Goal: Transaction & Acquisition: Download file/media

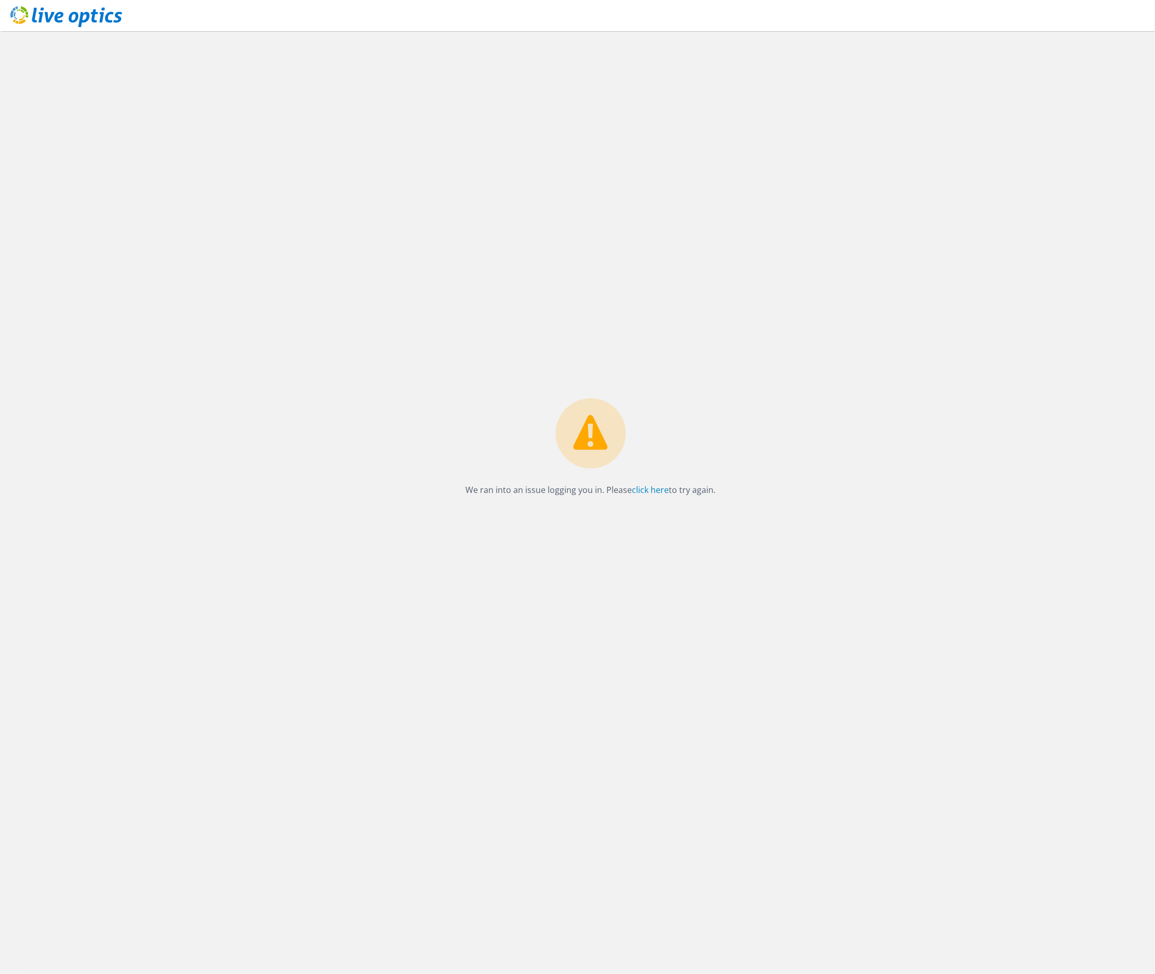
click at [50, 169] on div "We ran into an issue logging you in. Please click here to try again." at bounding box center [590, 502] width 1129 height 943
click at [652, 490] on link "click here" at bounding box center [650, 489] width 37 height 11
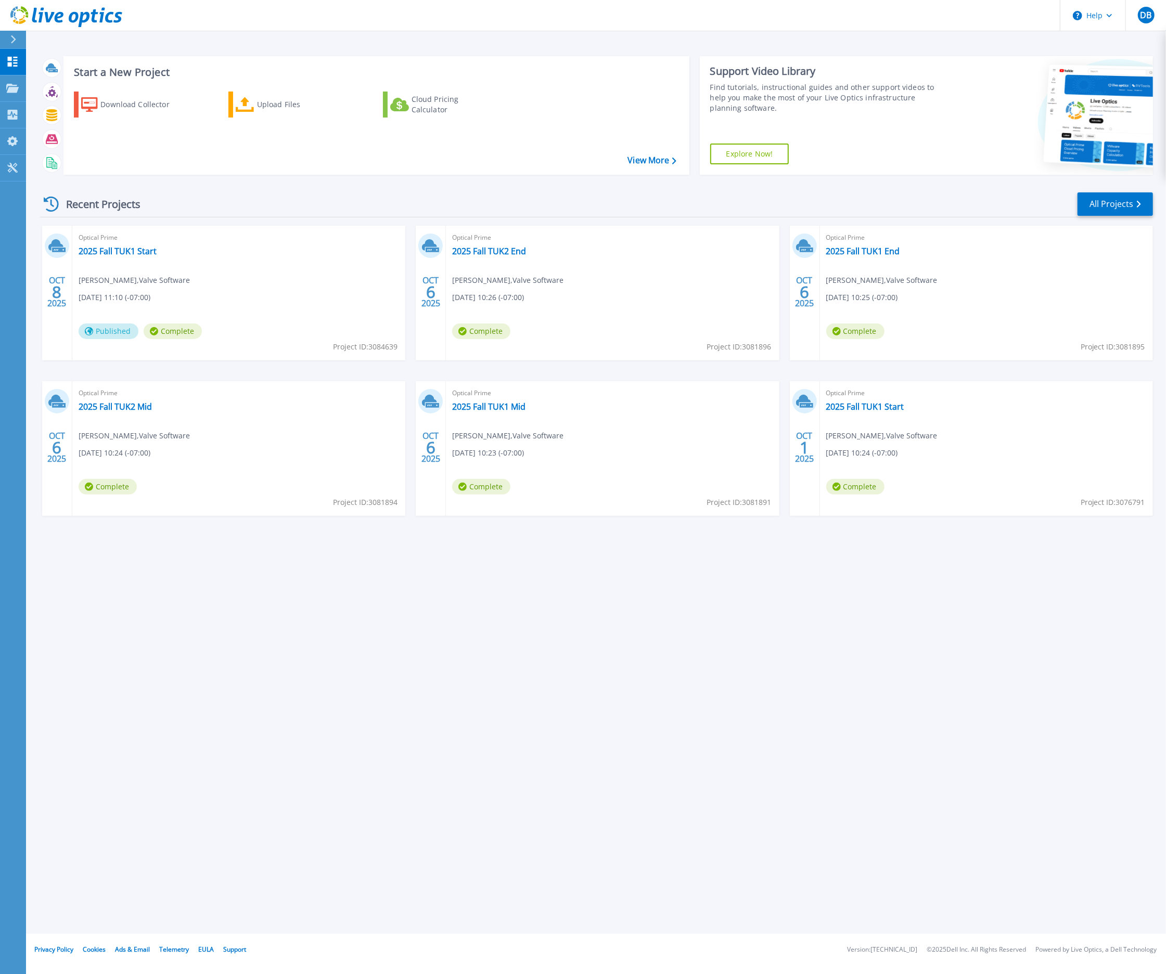
click at [404, 642] on div "Start a New Project Download Collector Upload Files Cloud Pricing Calculator Vi…" at bounding box center [596, 467] width 1140 height 934
click at [1112, 201] on link "All Projects" at bounding box center [1114, 203] width 75 height 23
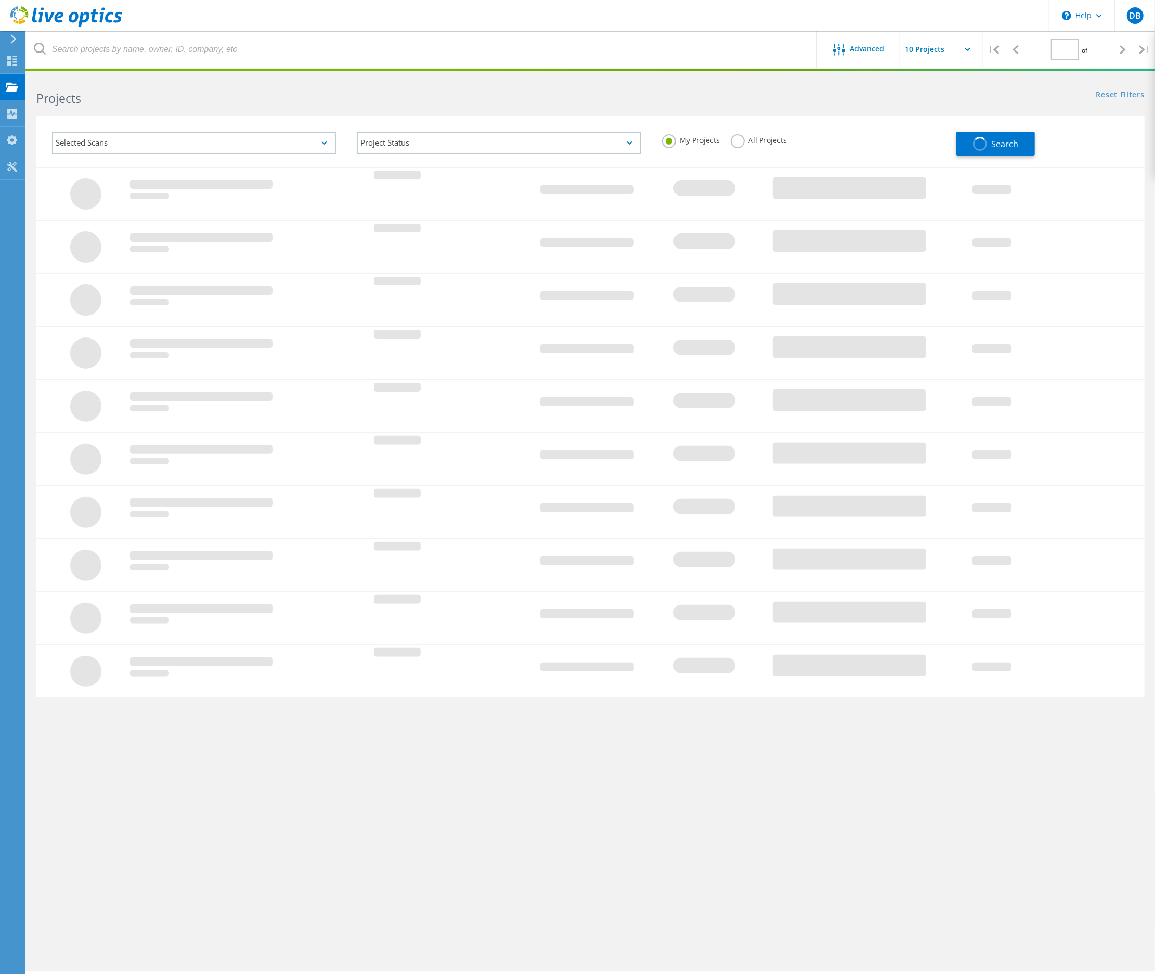
type input "1"
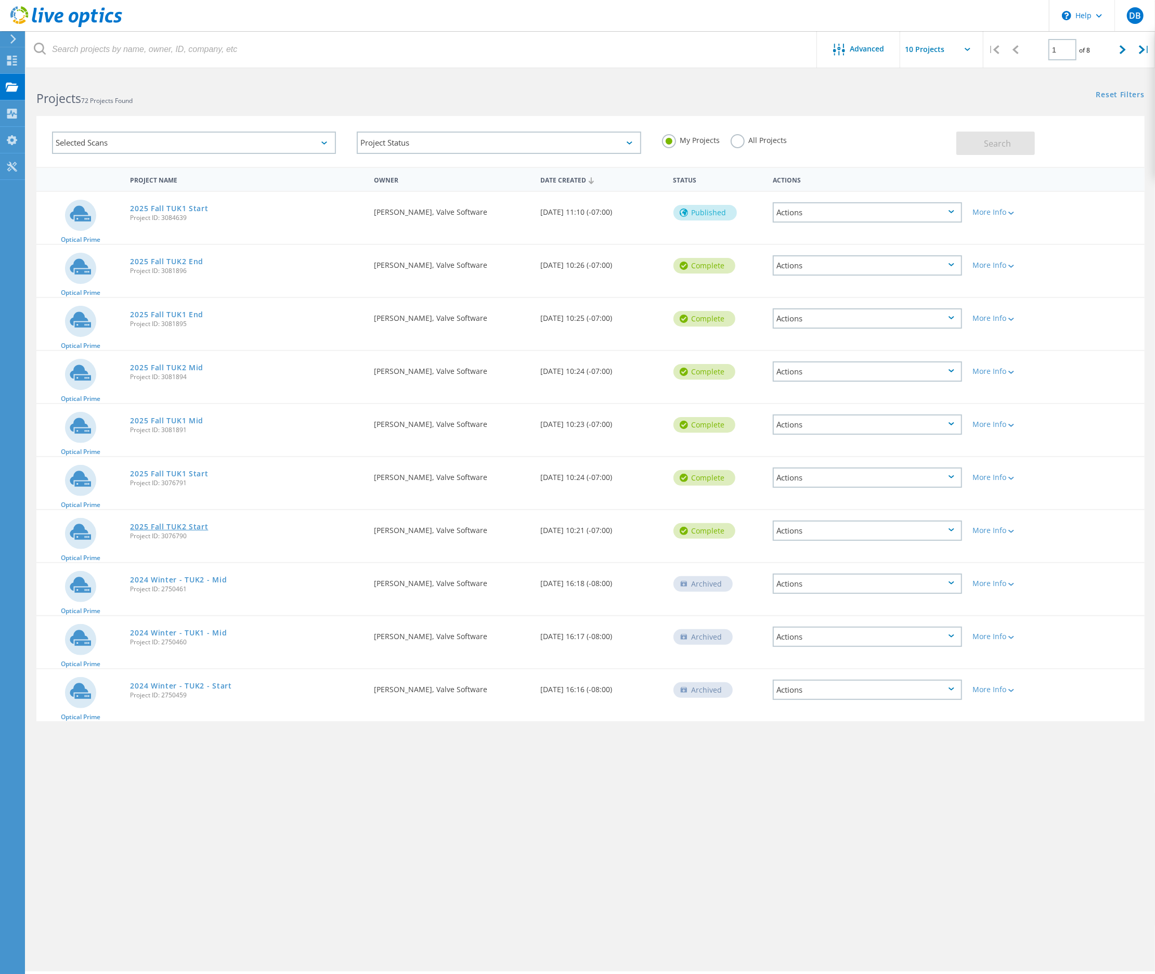
click at [163, 523] on link "2025 Fall TUK2 Start" at bounding box center [169, 526] width 78 height 7
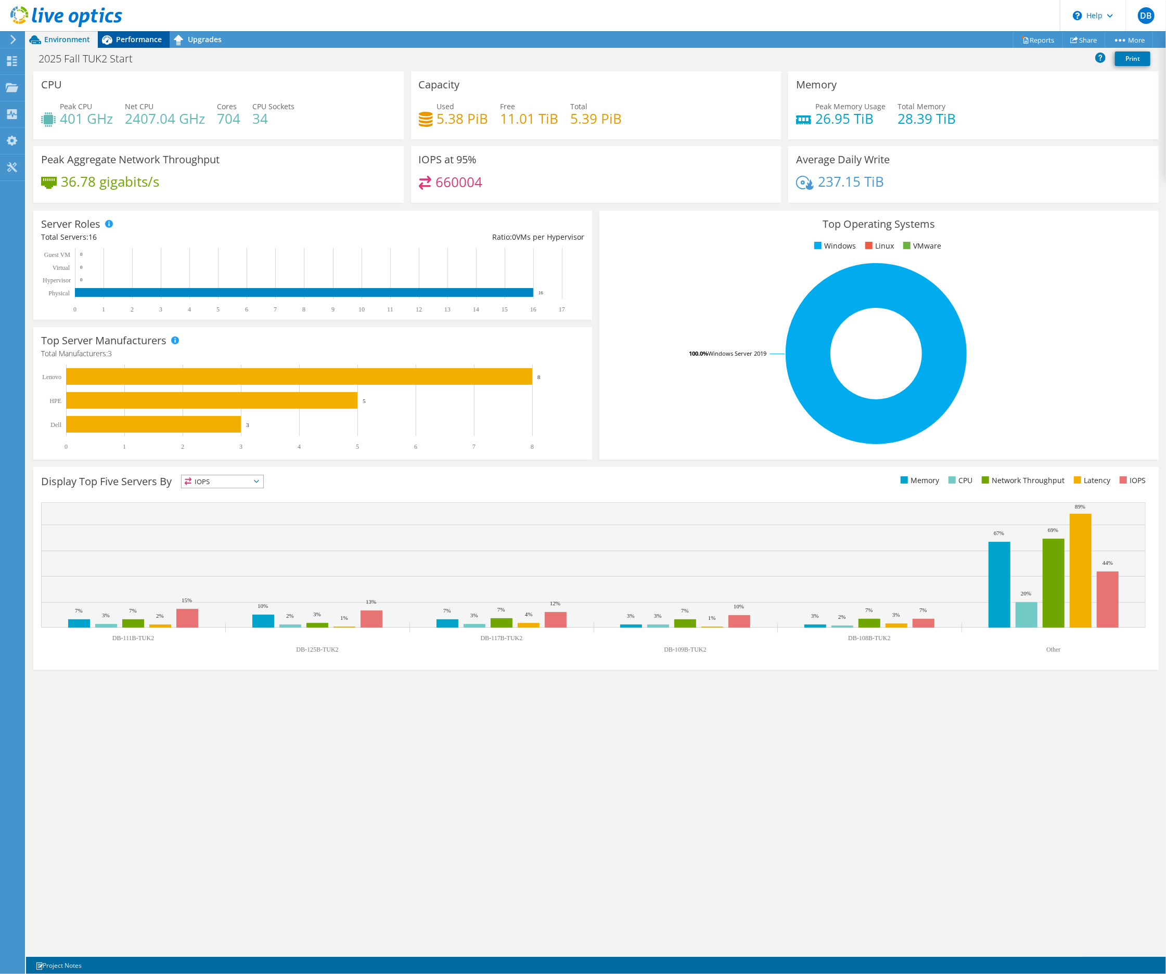
click at [142, 38] on span "Performance" at bounding box center [139, 39] width 46 height 10
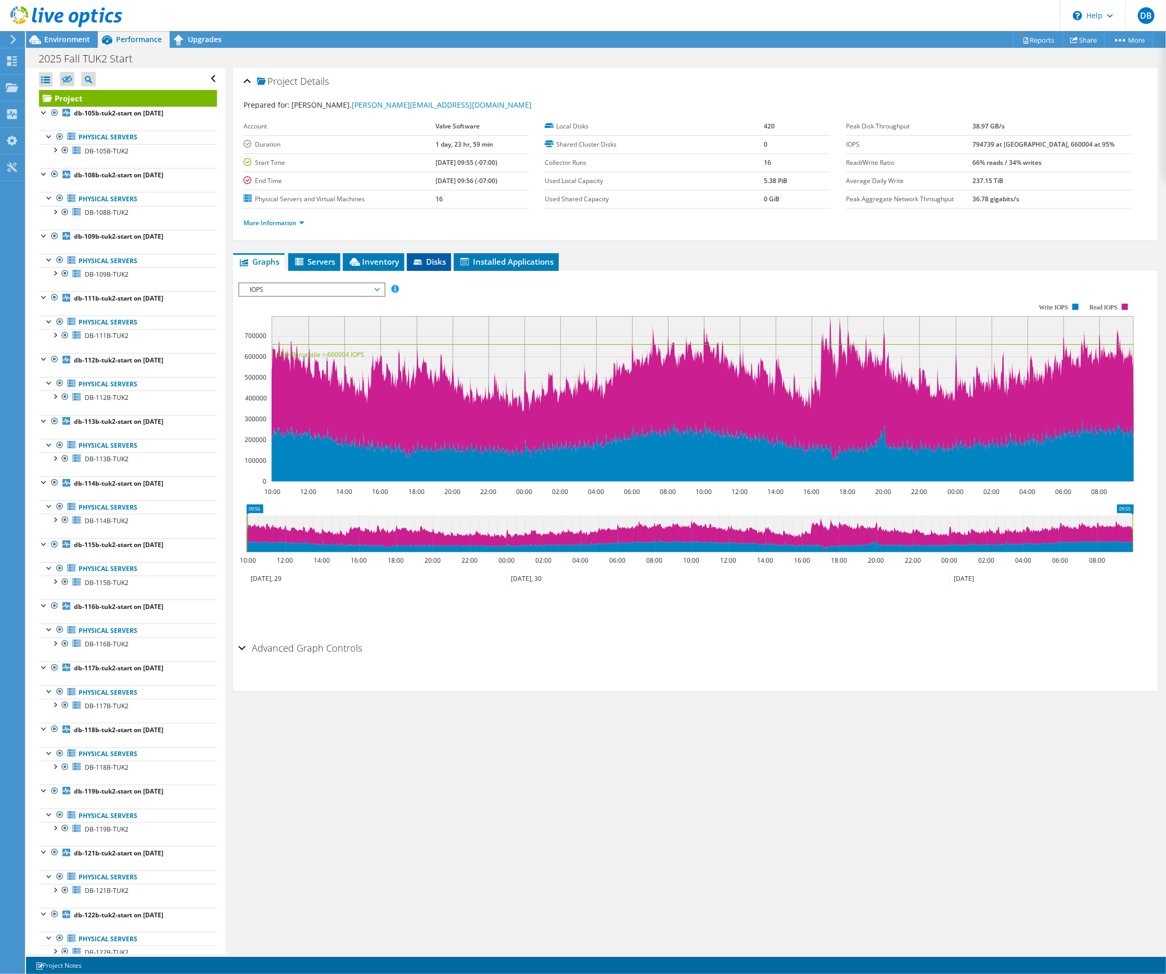
click at [422, 258] on span "Disks" at bounding box center [429, 261] width 34 height 10
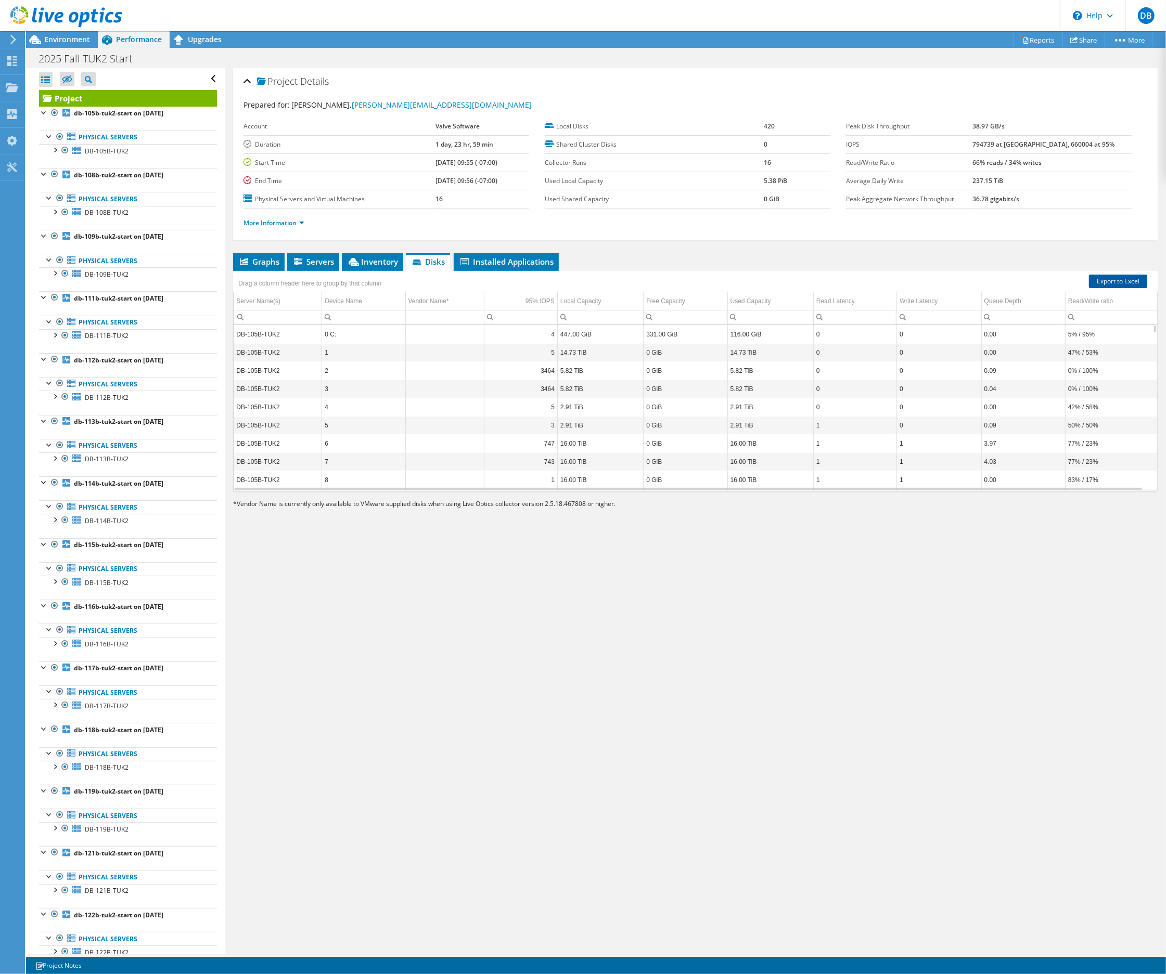
click at [1115, 279] on link "Export to Excel" at bounding box center [1118, 282] width 58 height 14
click at [369, 571] on div "Project Details Prepared for: Donald Beaugez, Donald@valvesoftware.com Account …" at bounding box center [695, 511] width 940 height 886
click at [1101, 278] on link "Export to Excel" at bounding box center [1118, 282] width 58 height 14
click at [696, 582] on div "Project Details Prepared for: Donald Beaugez, Donald@valvesoftware.com Account …" at bounding box center [695, 511] width 940 height 886
click at [341, 695] on div "Project Details Prepared for: Donald Beaugez, Donald@valvesoftware.com Account …" at bounding box center [695, 511] width 940 height 886
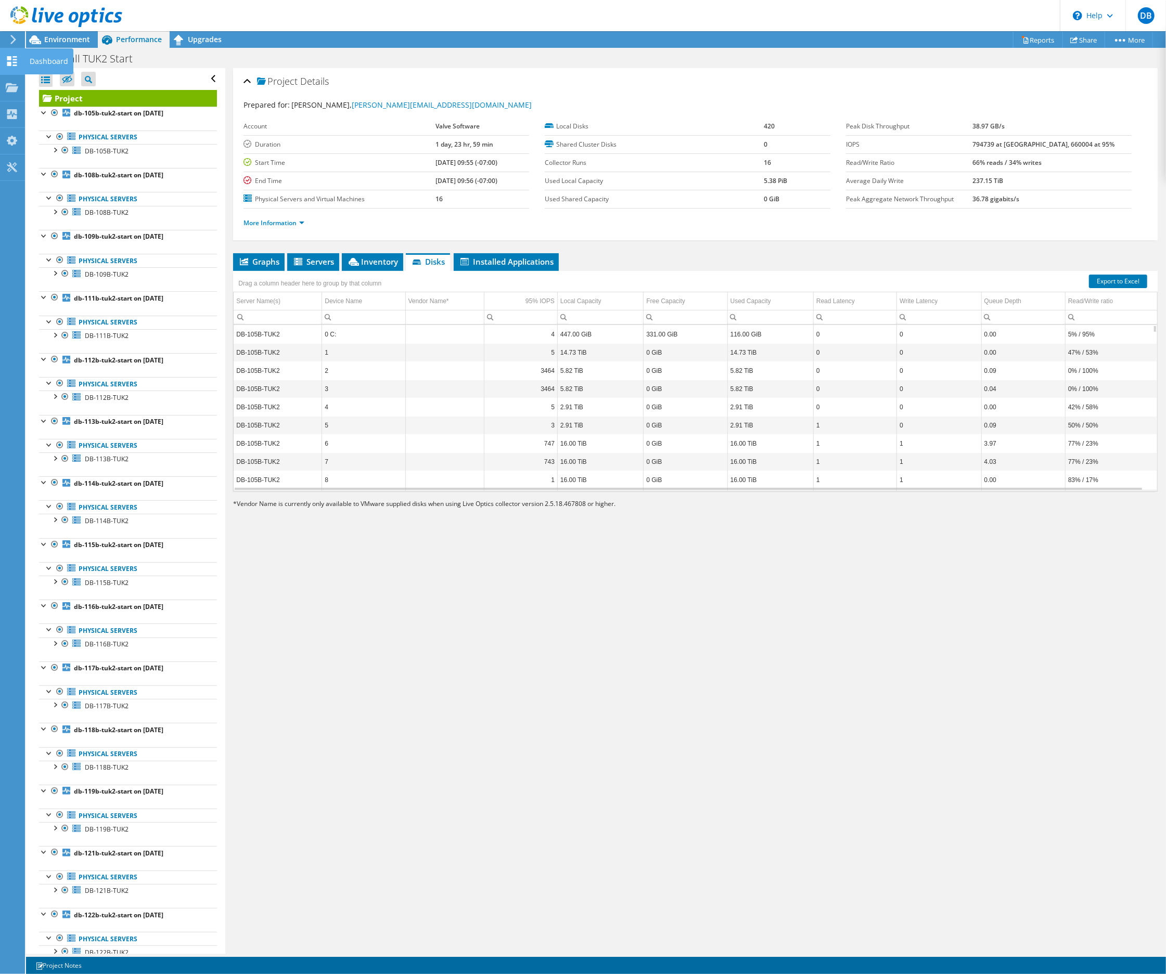
click at [9, 59] on use at bounding box center [12, 61] width 10 height 10
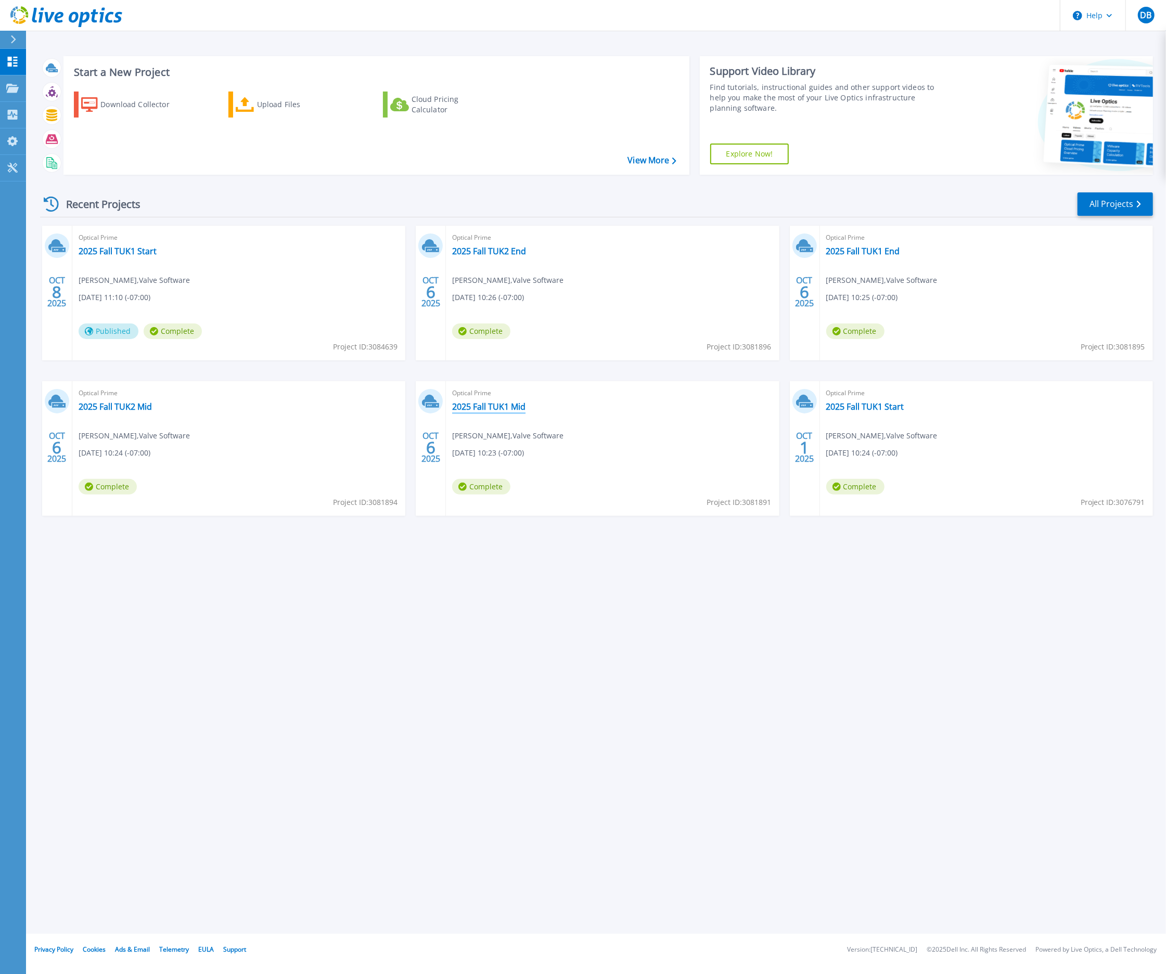
click at [487, 407] on link "2025 Fall TUK1 Mid" at bounding box center [488, 407] width 73 height 10
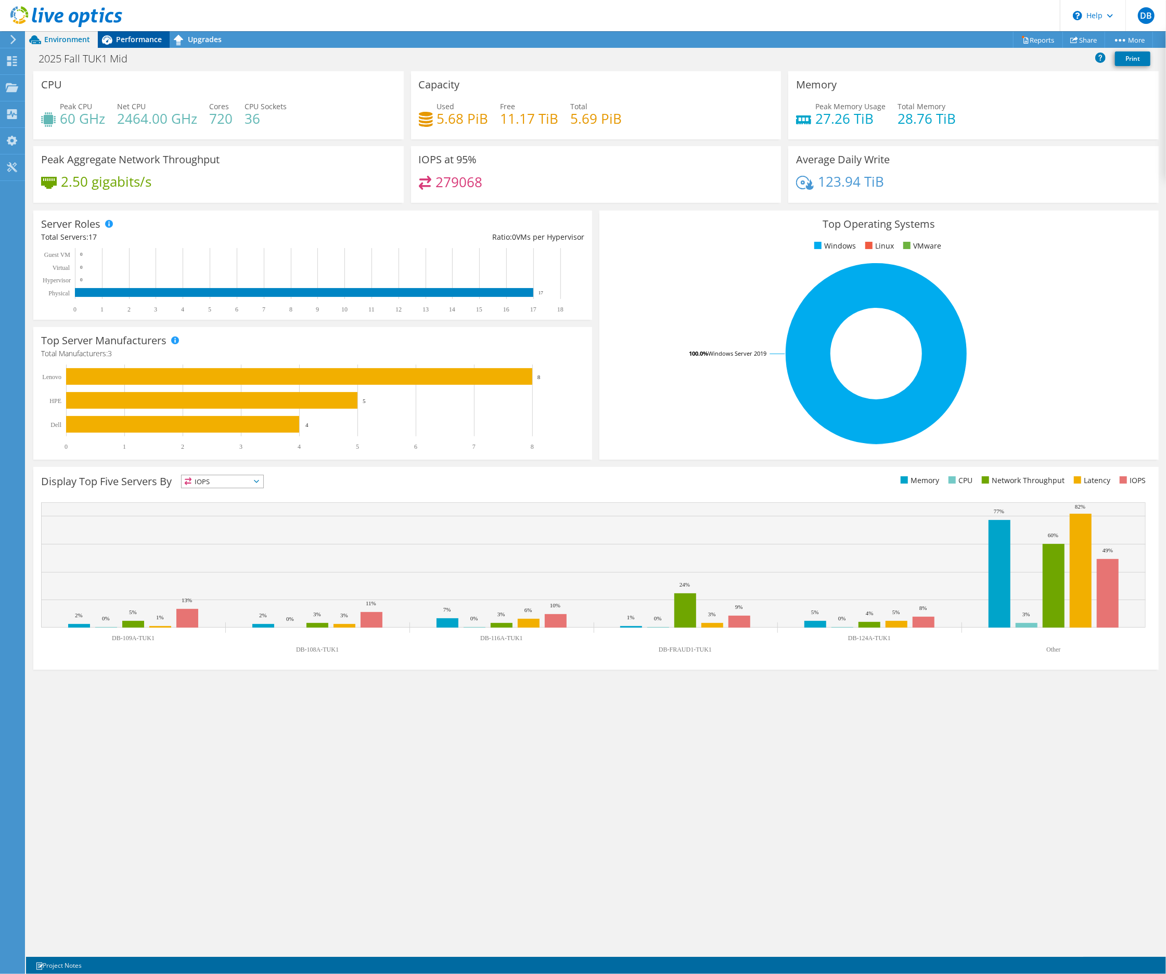
click at [129, 35] on span "Performance" at bounding box center [139, 39] width 46 height 10
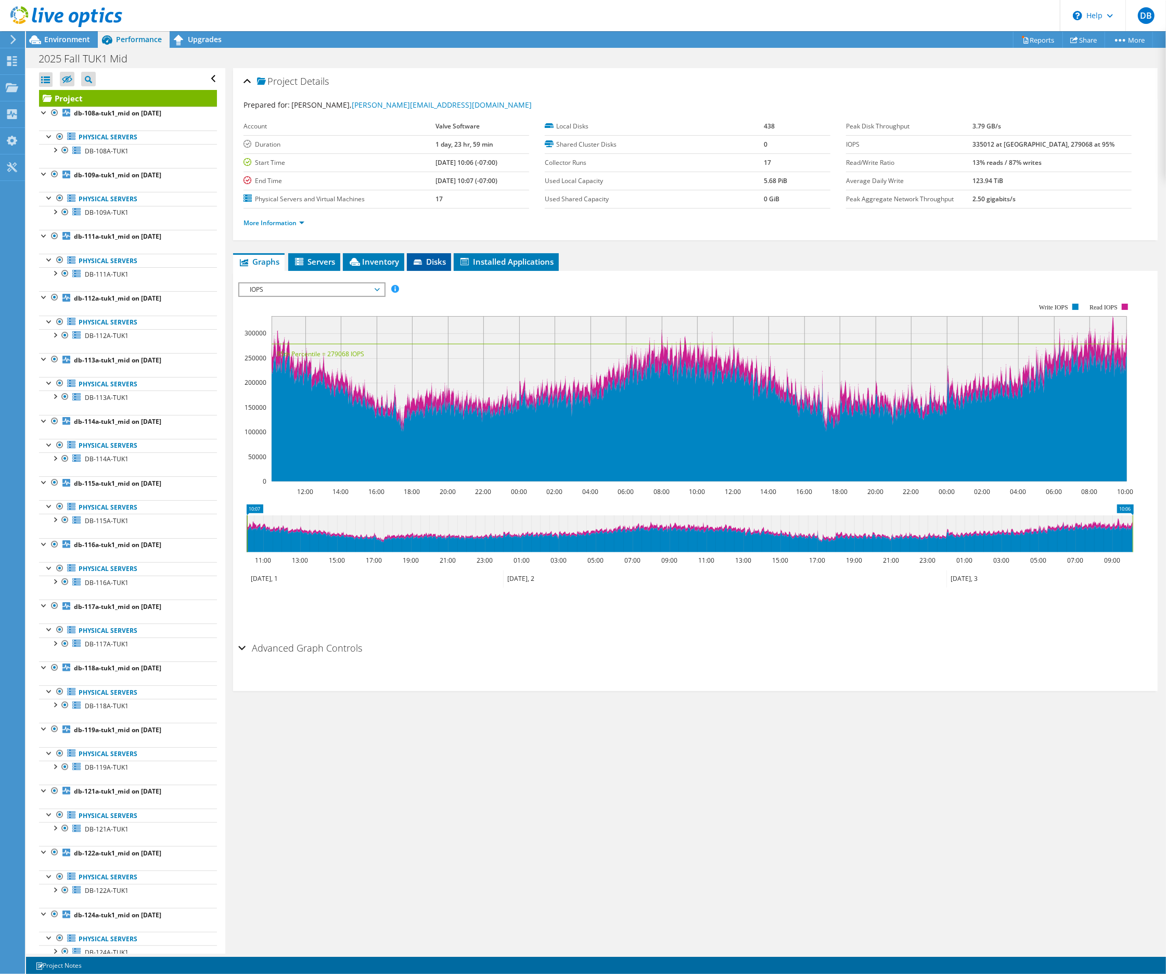
click at [421, 261] on icon at bounding box center [419, 263] width 10 height 7
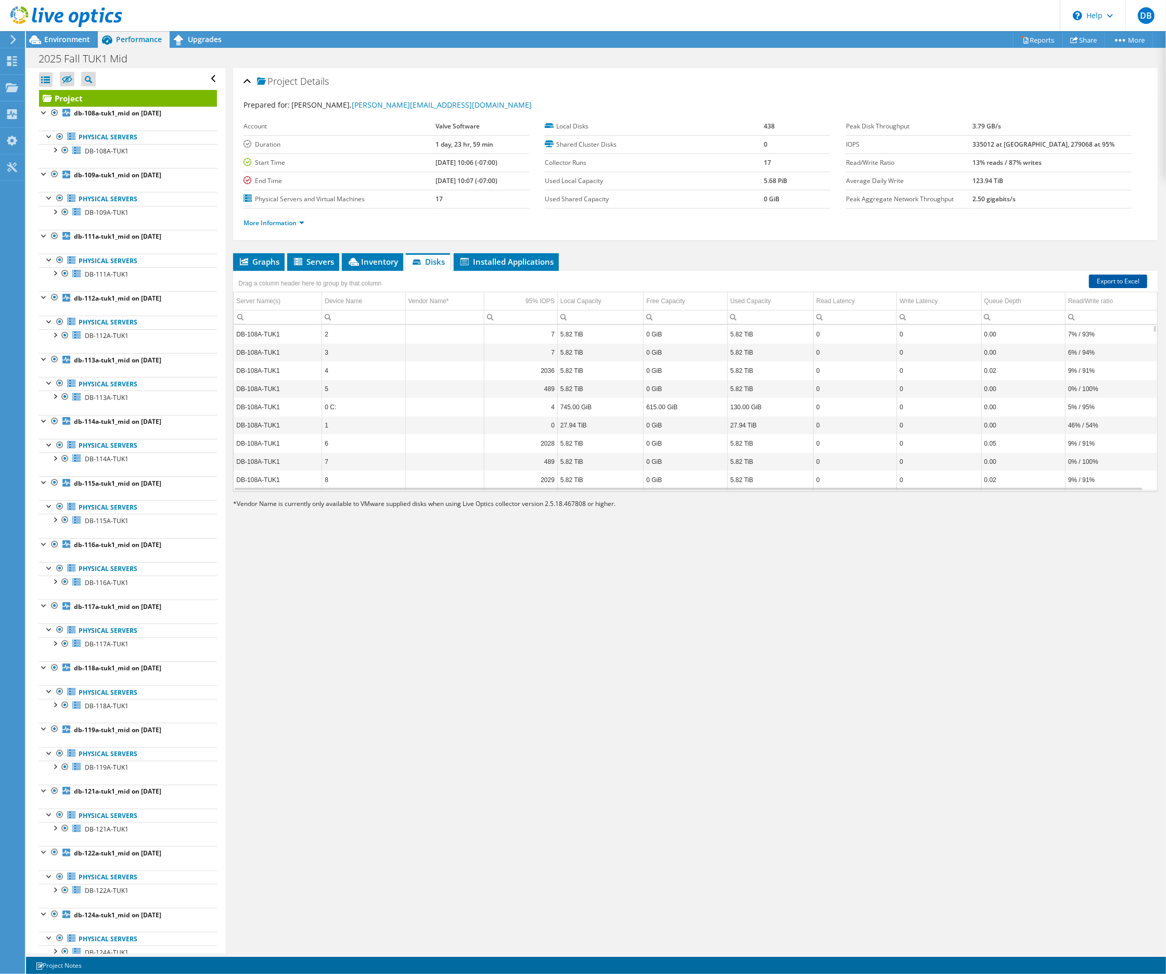
click at [1102, 279] on link "Export to Excel" at bounding box center [1118, 282] width 58 height 14
click at [793, 731] on div "Project Details Prepared for: Donald Beaugez, Donald@valvesoftware.com Account …" at bounding box center [695, 511] width 940 height 886
click at [7, 57] on icon at bounding box center [12, 61] width 12 height 10
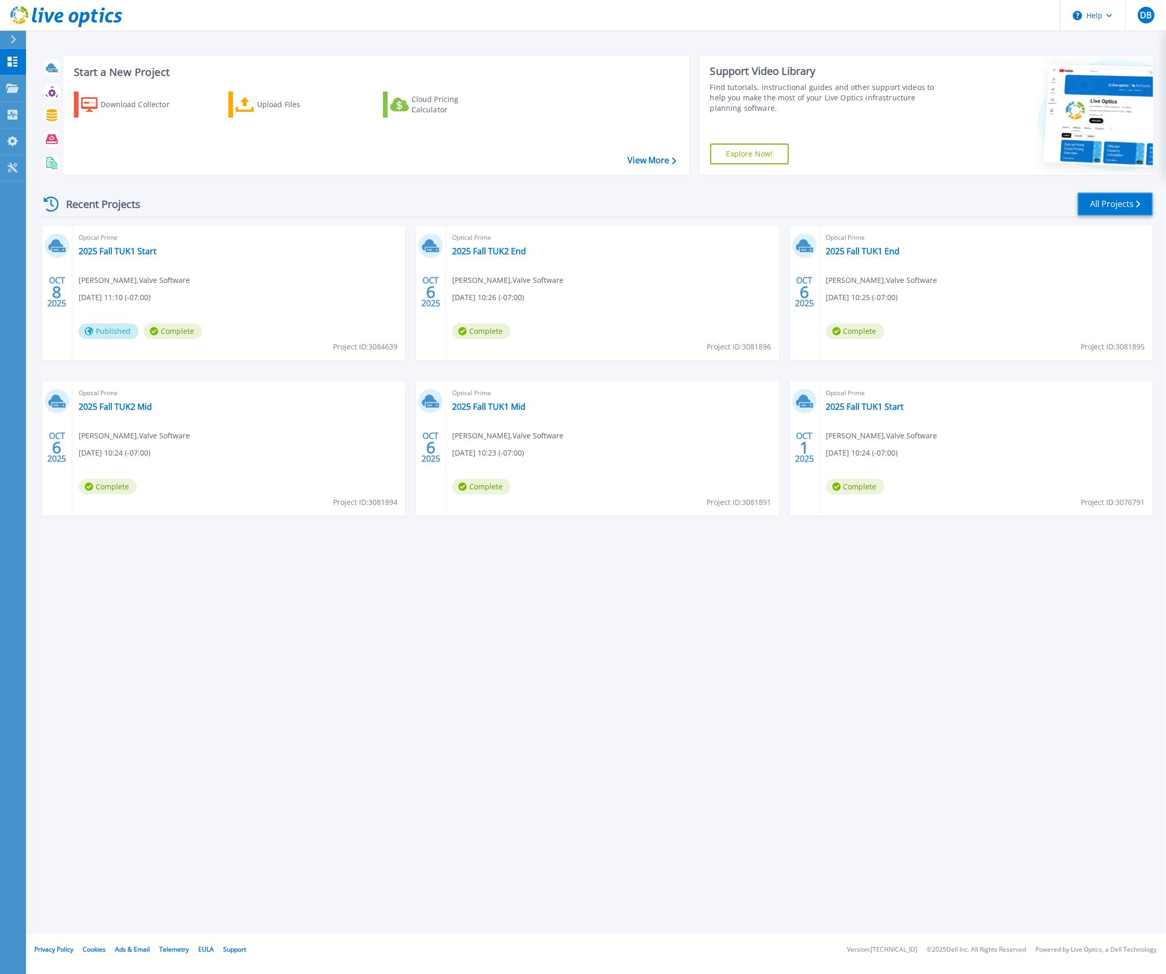
click at [1114, 203] on link "All Projects" at bounding box center [1114, 203] width 75 height 23
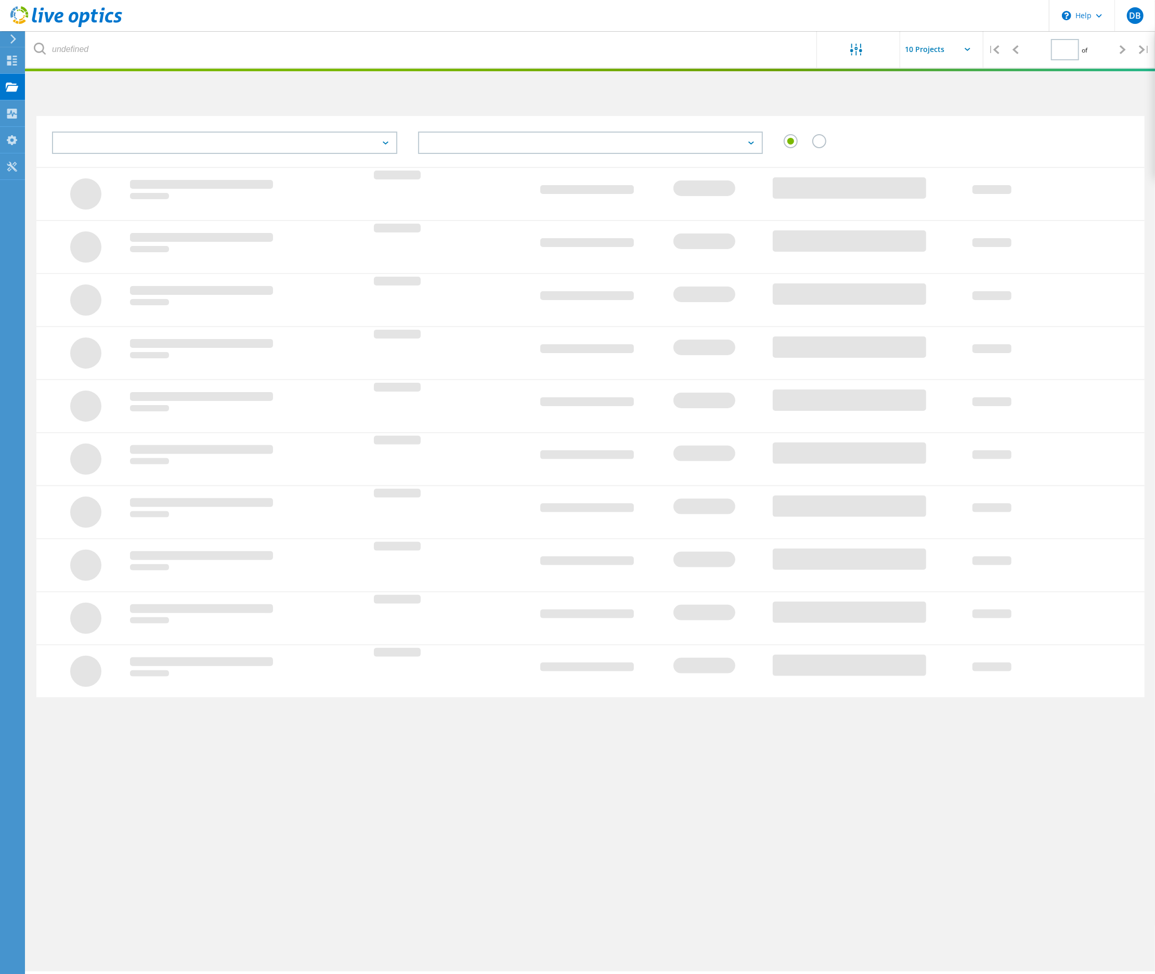
type input "1"
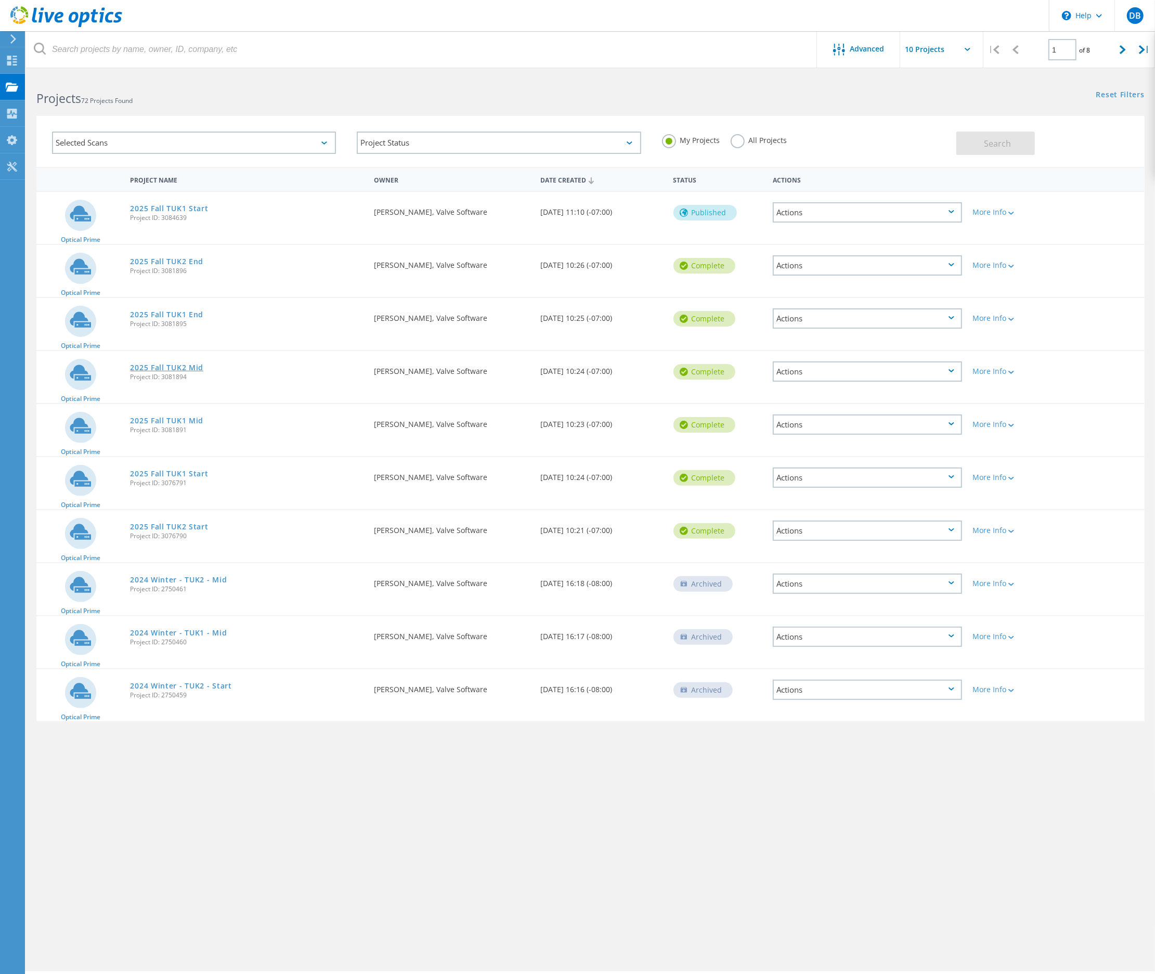
click at [172, 367] on link "2025 Fall TUK2 Mid" at bounding box center [166, 367] width 73 height 7
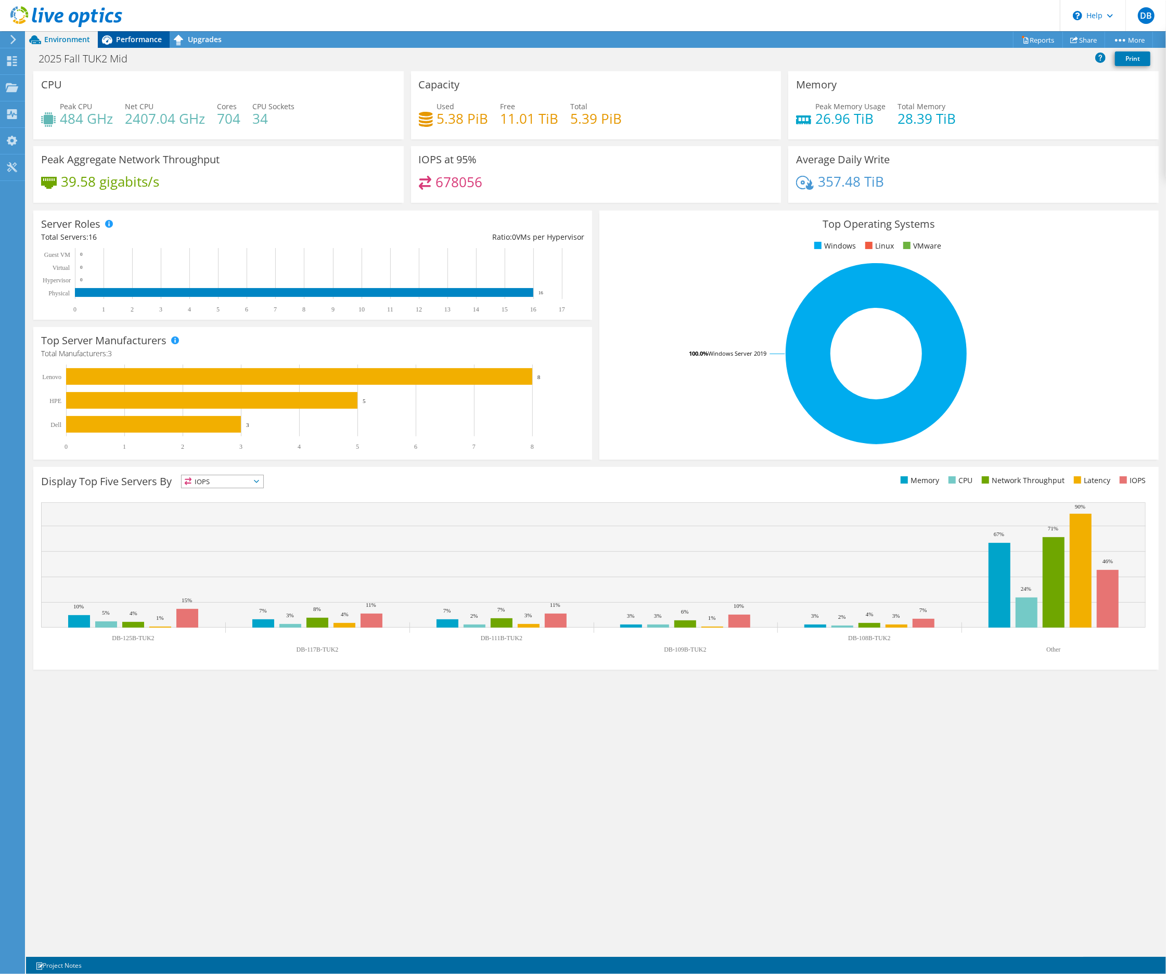
click at [127, 45] on div "Performance" at bounding box center [134, 39] width 72 height 17
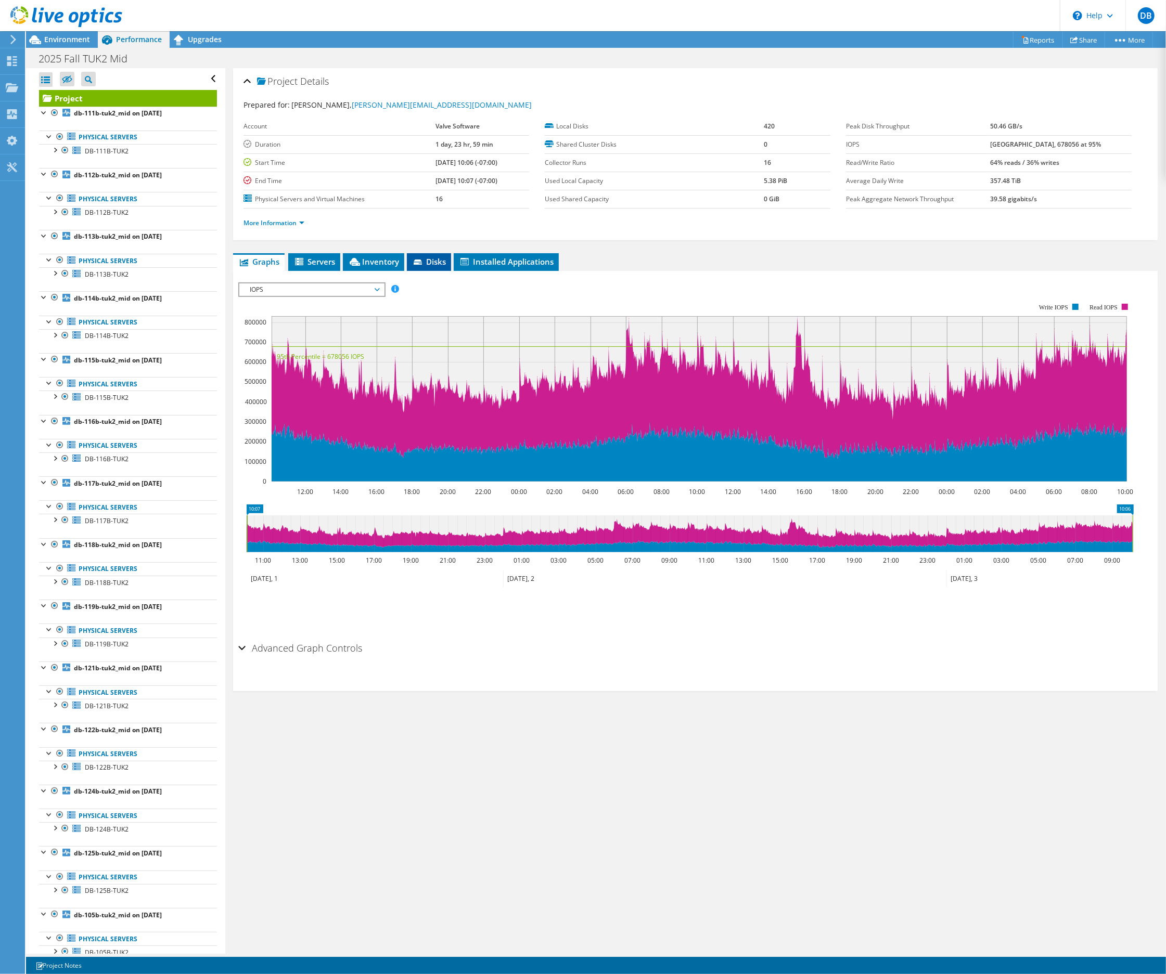
click at [435, 265] on span "Disks" at bounding box center [429, 261] width 34 height 10
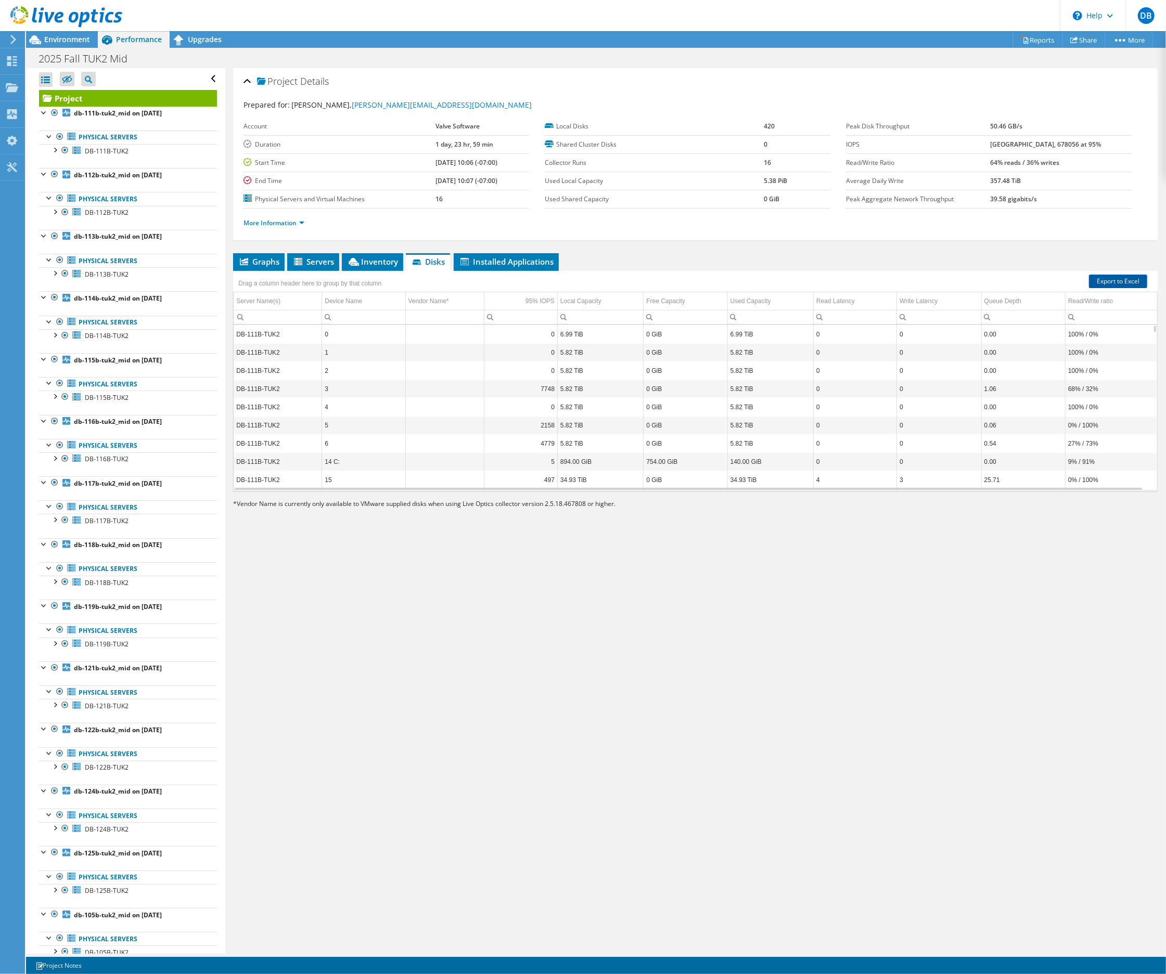
click at [1099, 279] on link "Export to Excel" at bounding box center [1118, 282] width 58 height 14
click at [677, 641] on div "Project Details Prepared for: Donald Beaugez, Donald@valvesoftware.com Account …" at bounding box center [695, 511] width 940 height 886
click at [7, 60] on icon at bounding box center [12, 61] width 12 height 10
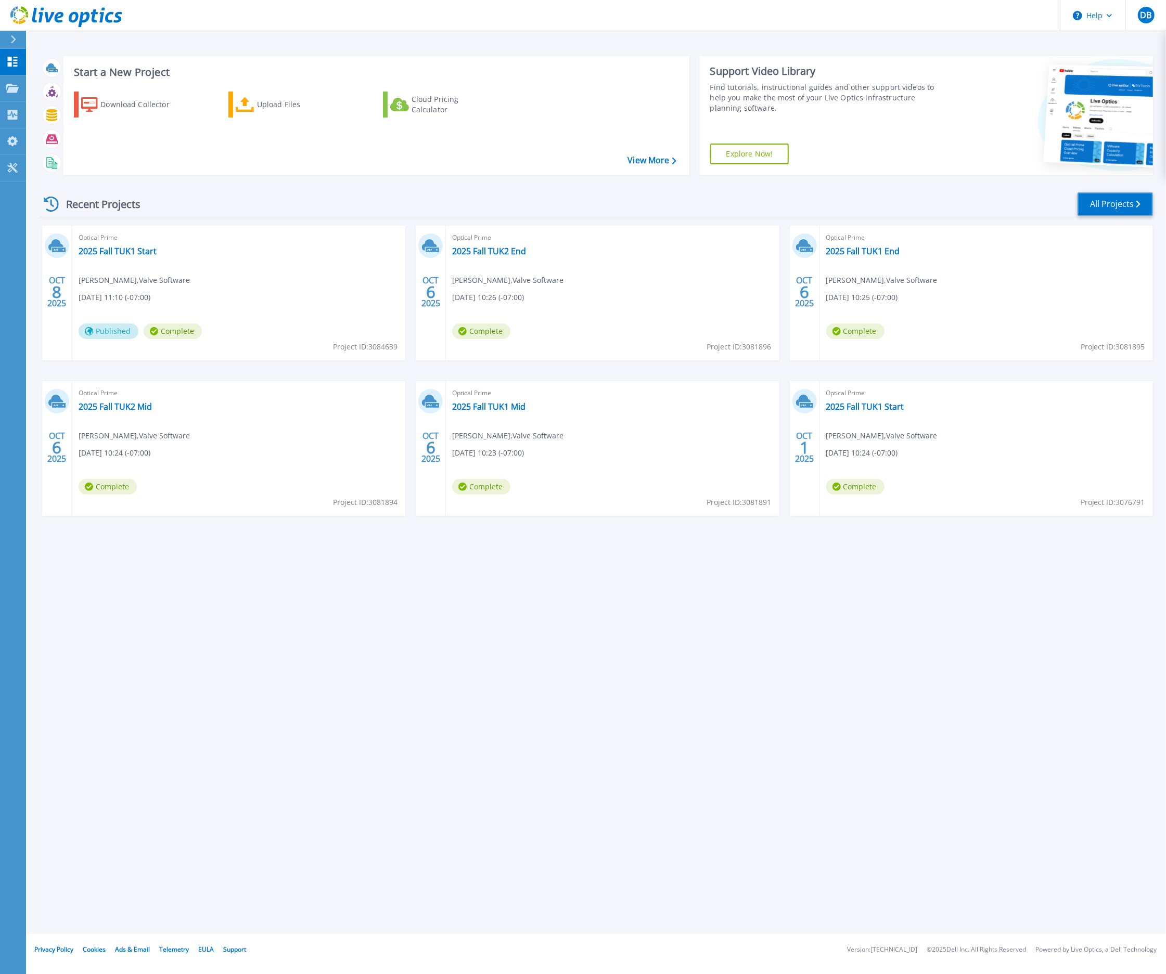
click at [1096, 202] on link "All Projects" at bounding box center [1114, 203] width 75 height 23
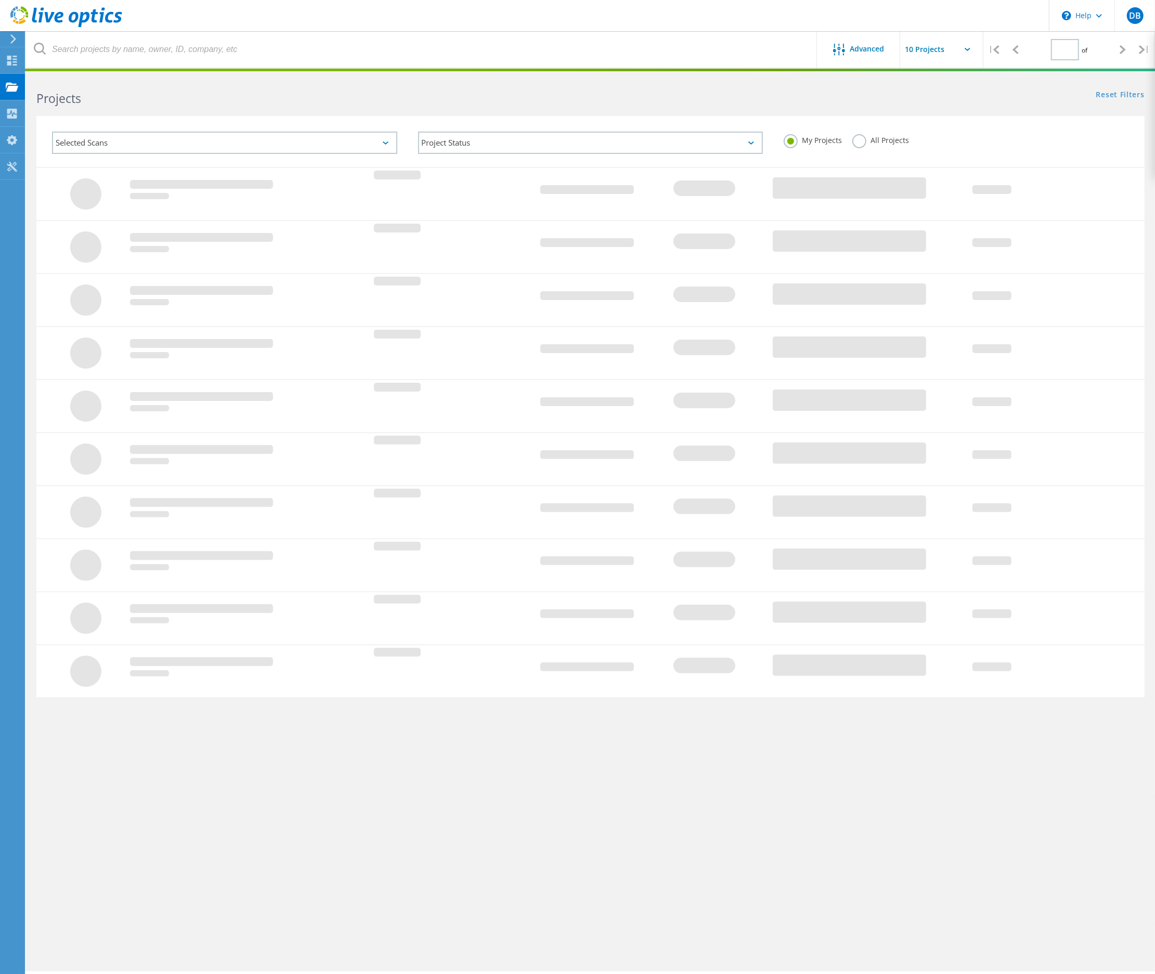
type input "1"
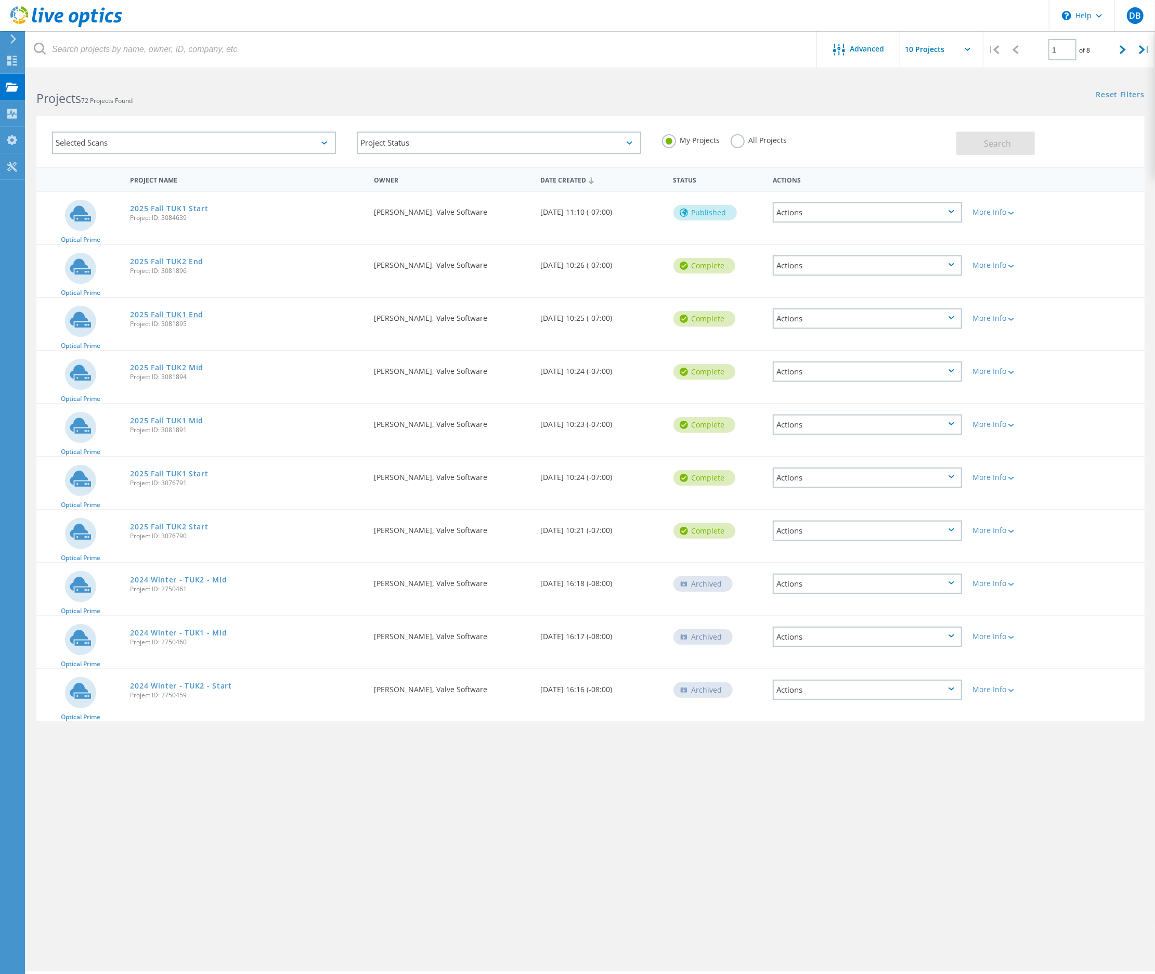
click at [153, 315] on link "2025 Fall TUK1 End" at bounding box center [166, 314] width 73 height 7
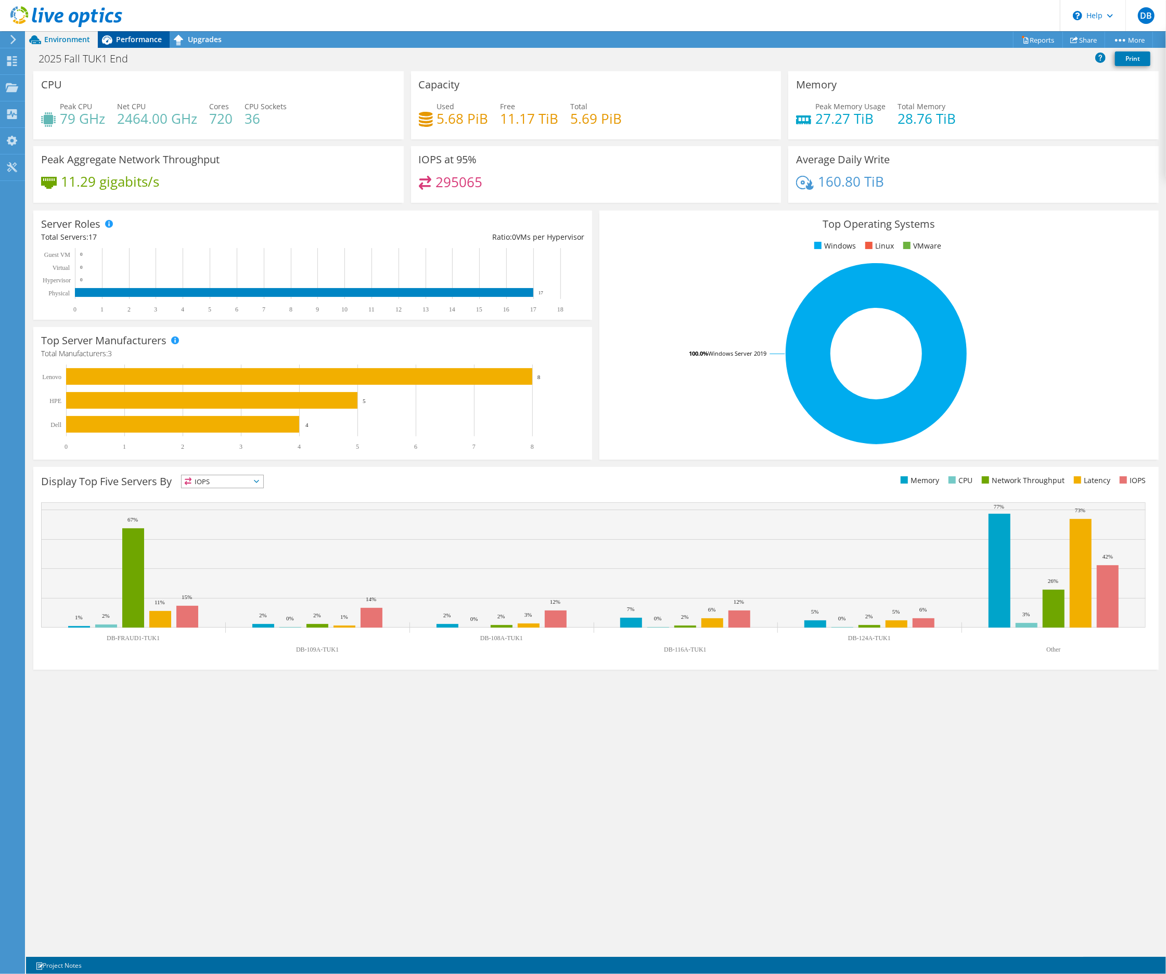
click at [115, 36] on icon at bounding box center [107, 40] width 18 height 18
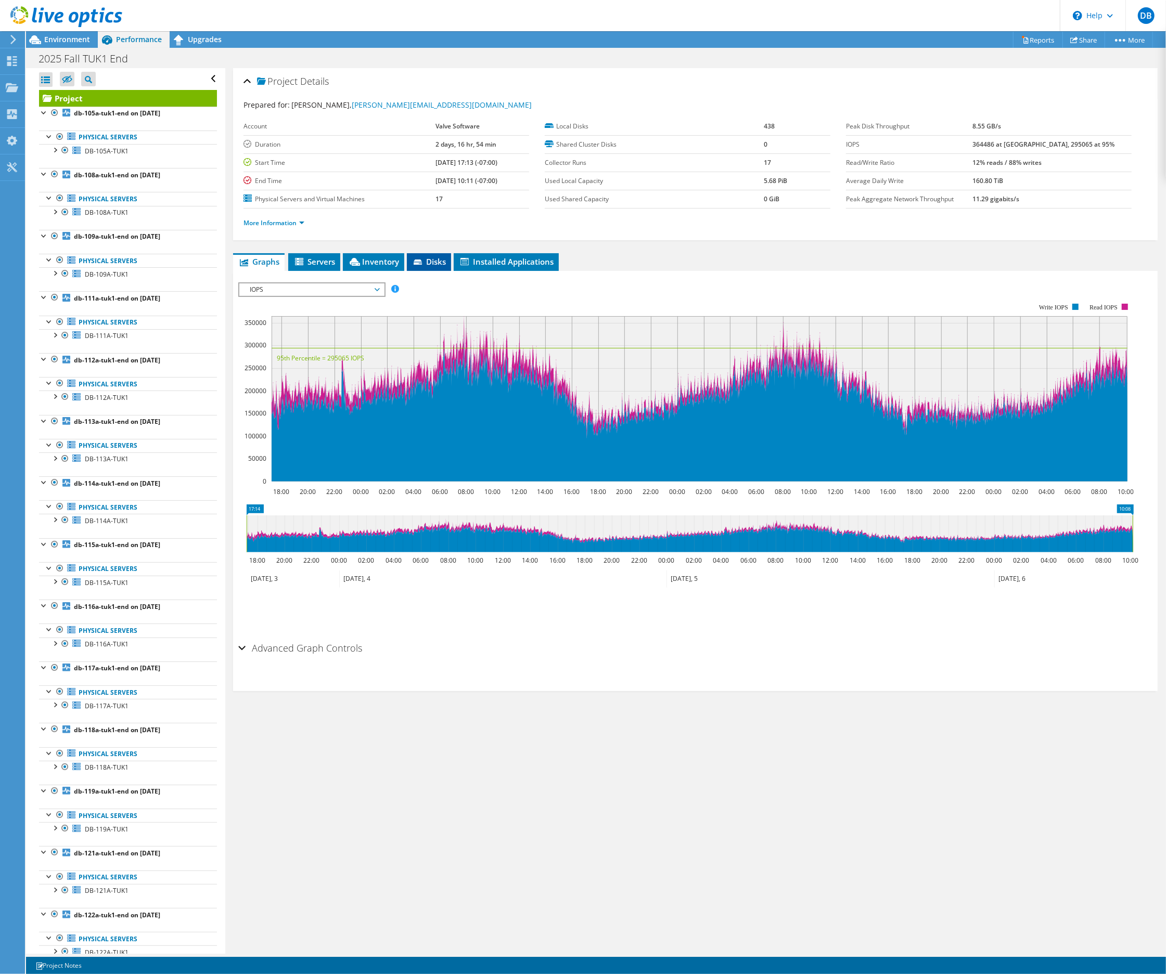
click at [425, 265] on span "Disks" at bounding box center [429, 261] width 34 height 10
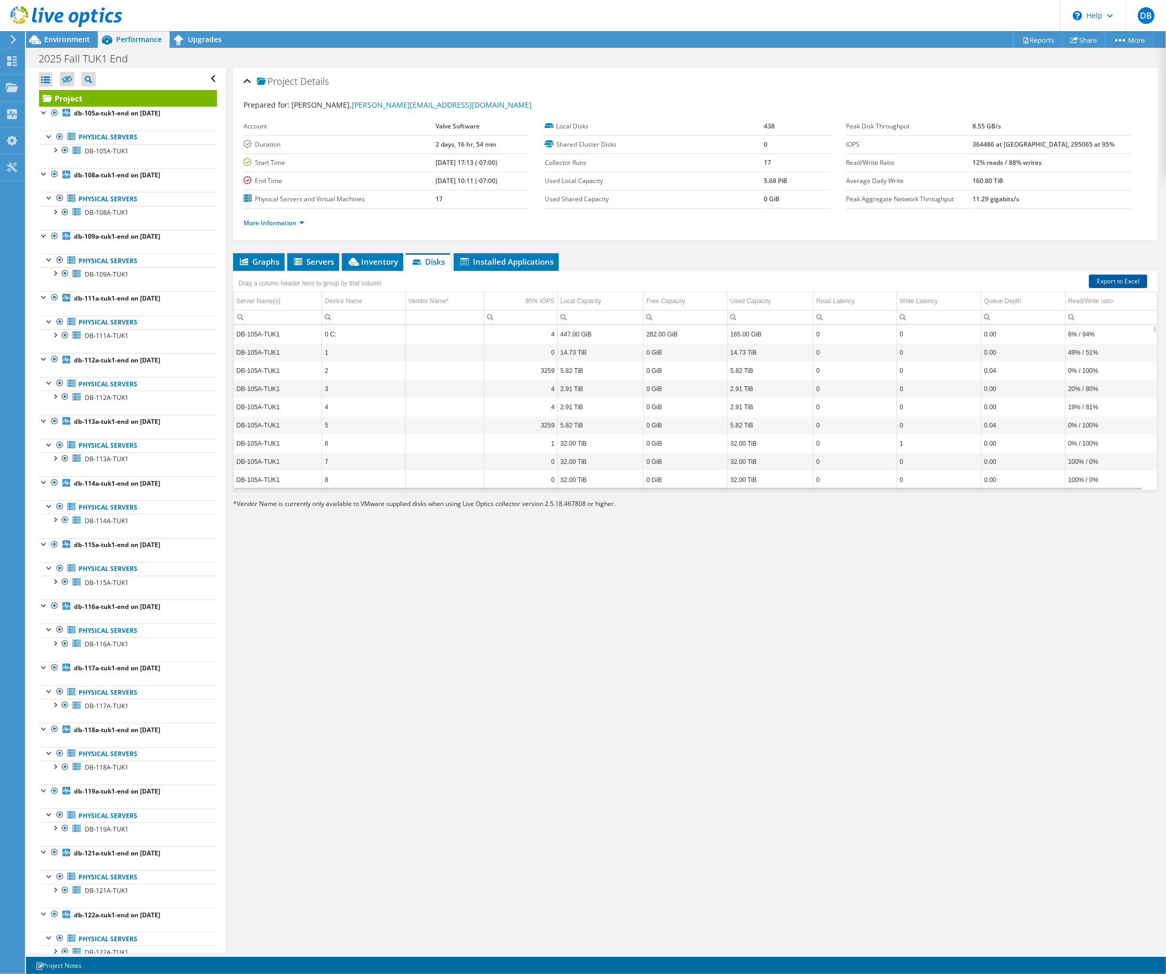
click at [1093, 279] on link "Export to Excel" at bounding box center [1118, 282] width 58 height 14
click at [498, 685] on div "Project Details Prepared for: Donald Beaugez, Donald@valvesoftware.com Account …" at bounding box center [695, 511] width 940 height 886
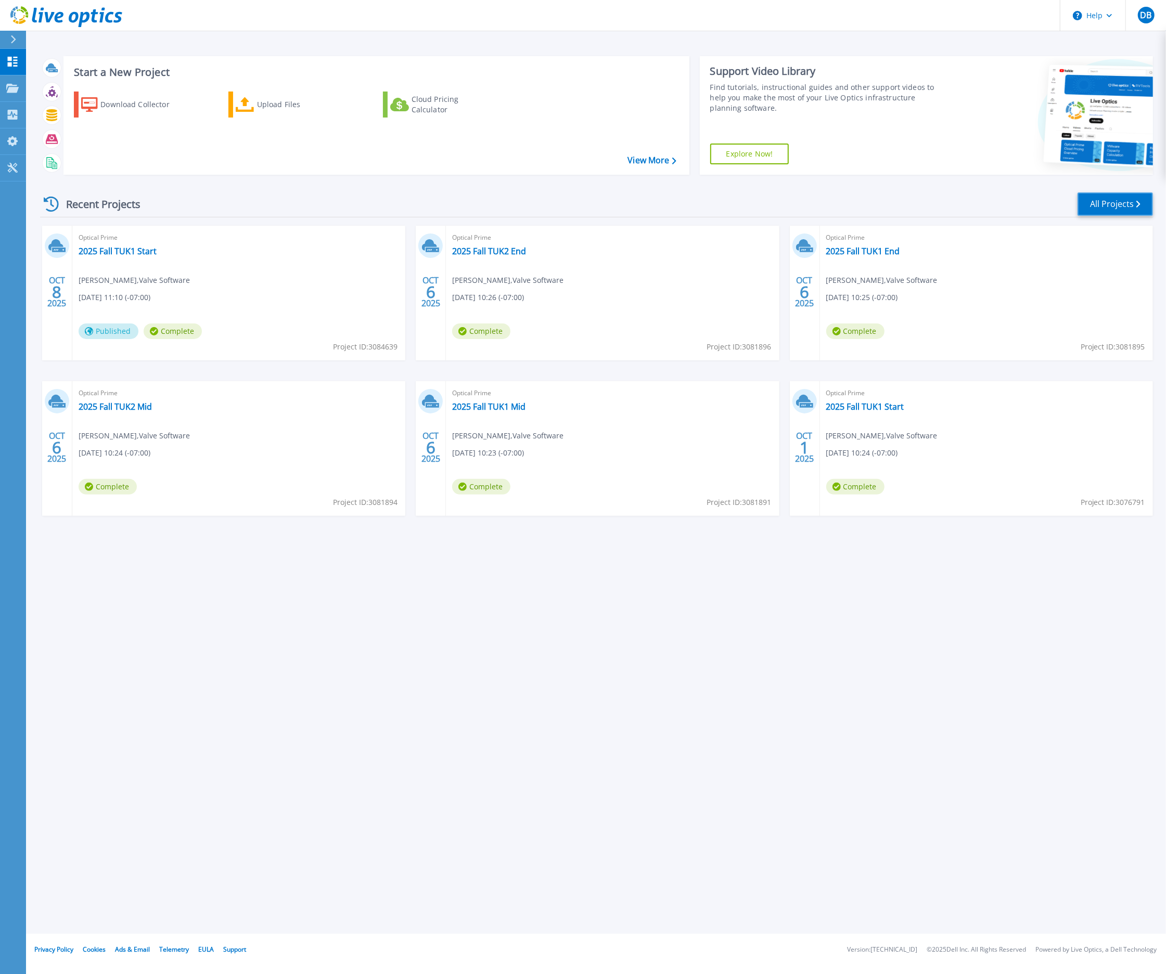
click at [1105, 206] on link "All Projects" at bounding box center [1114, 203] width 75 height 23
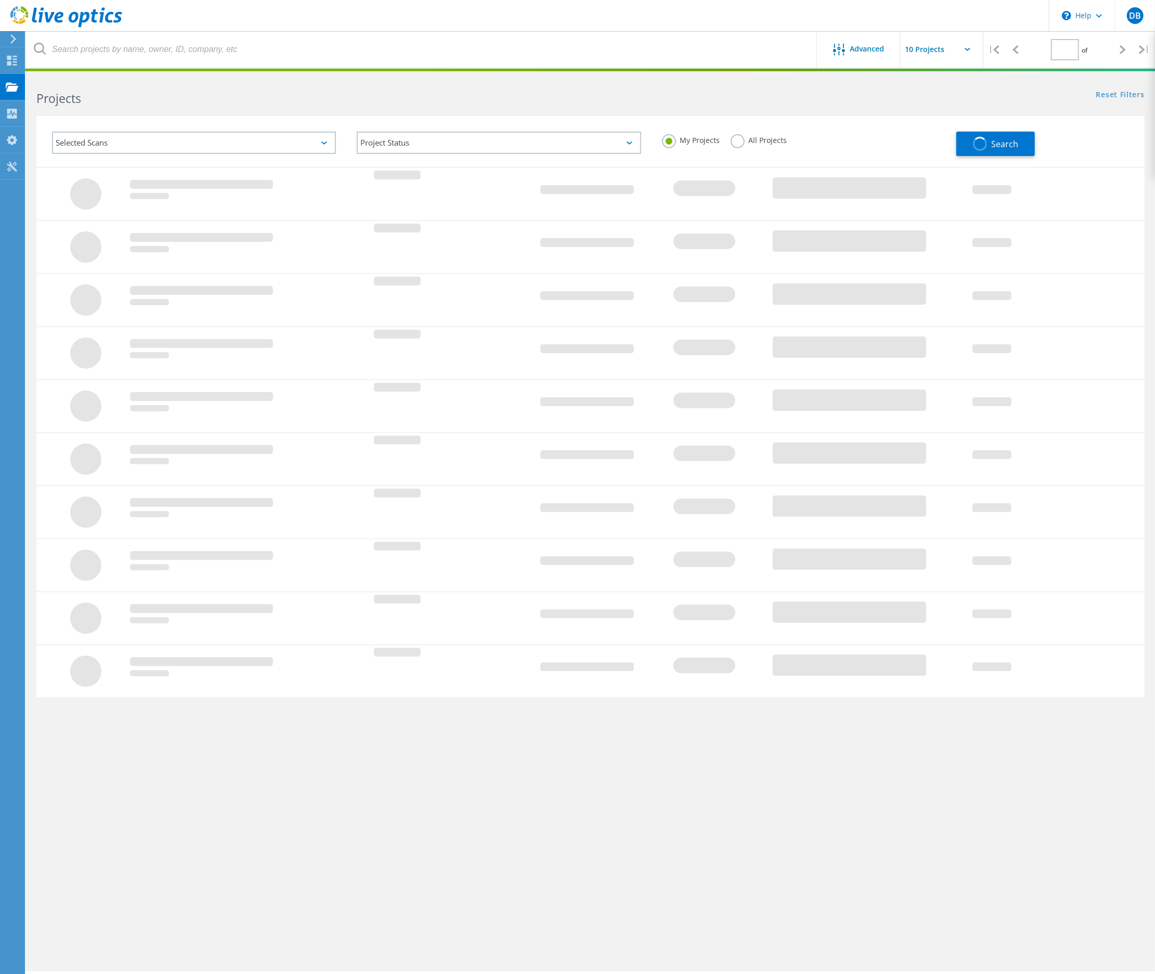
type input "1"
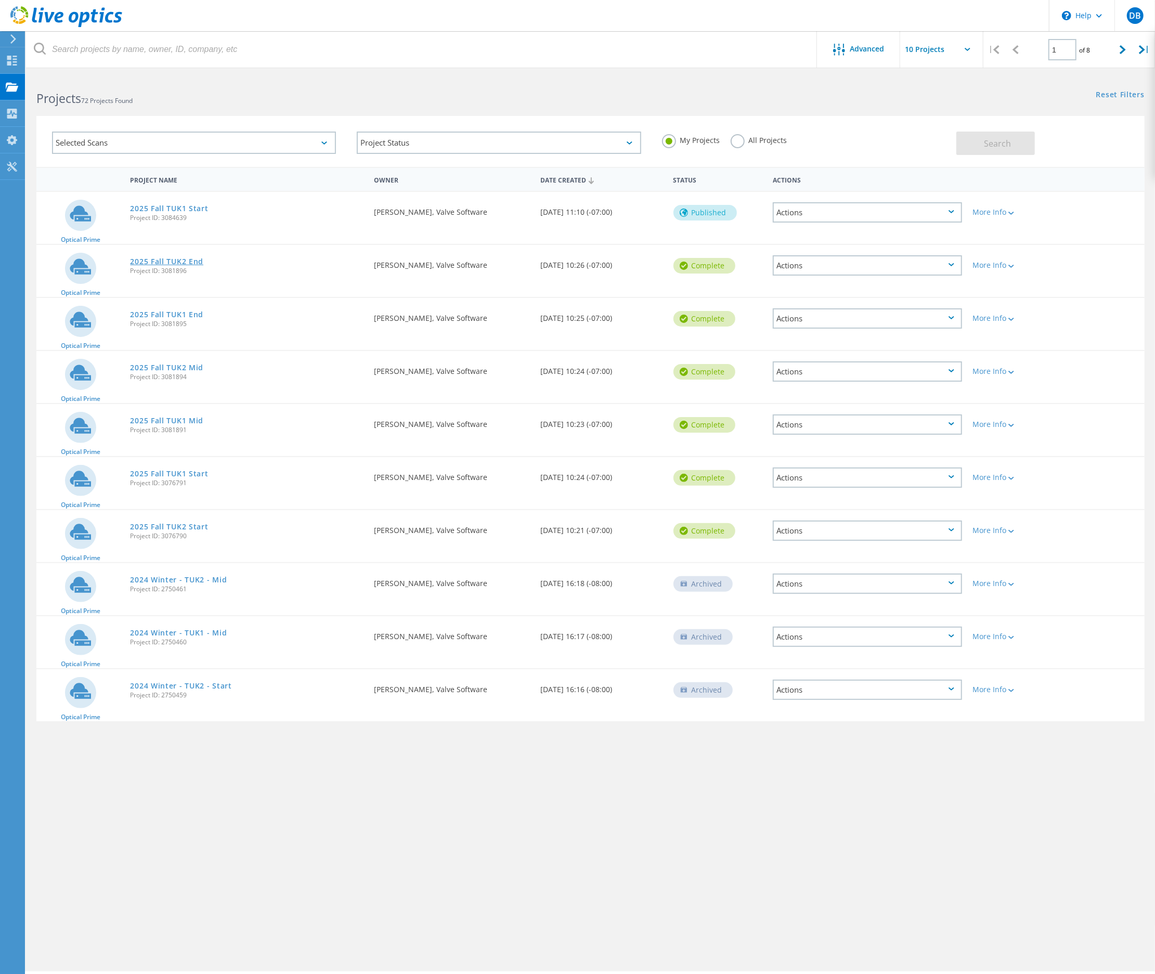
click at [161, 262] on link "2025 Fall TUK2 End" at bounding box center [166, 261] width 73 height 7
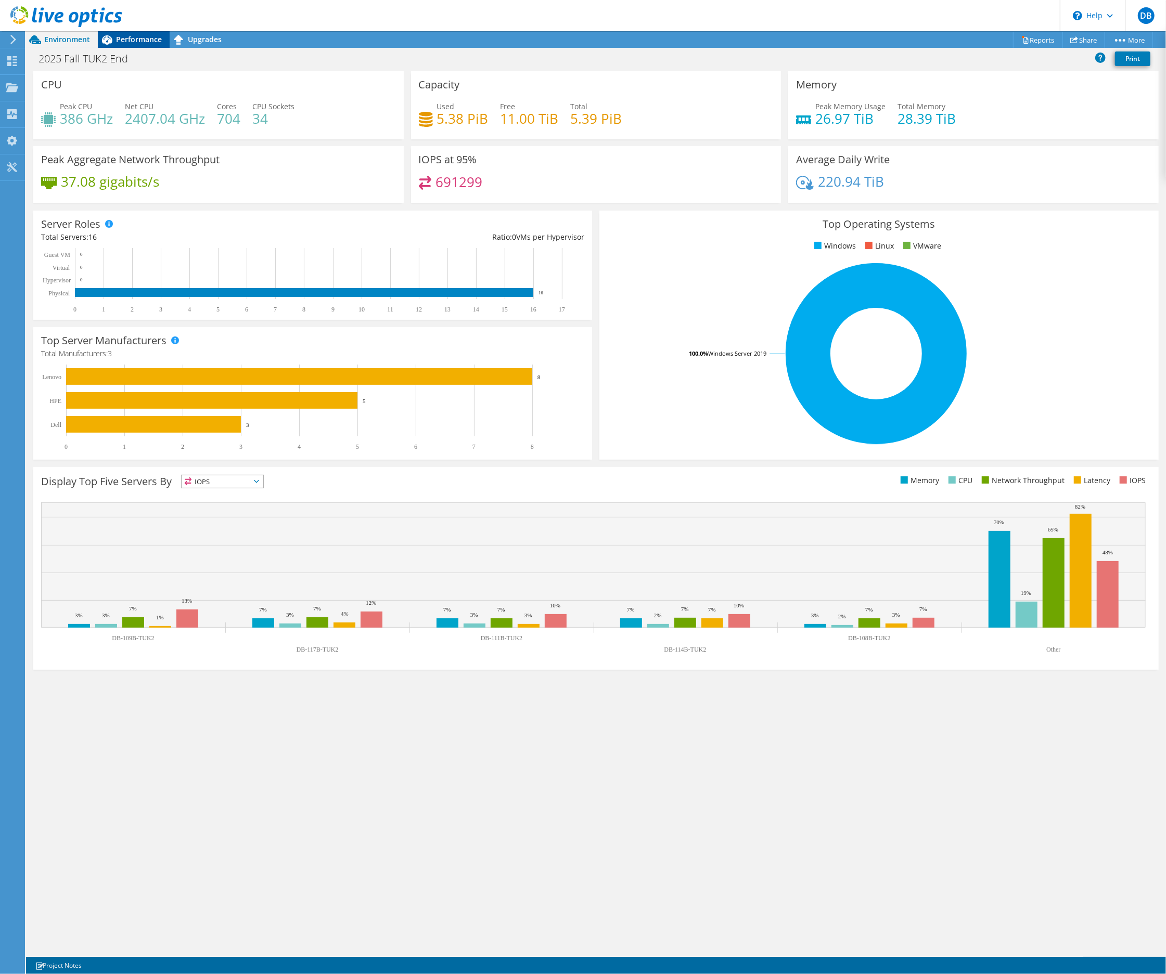
click at [123, 40] on span "Performance" at bounding box center [139, 39] width 46 height 10
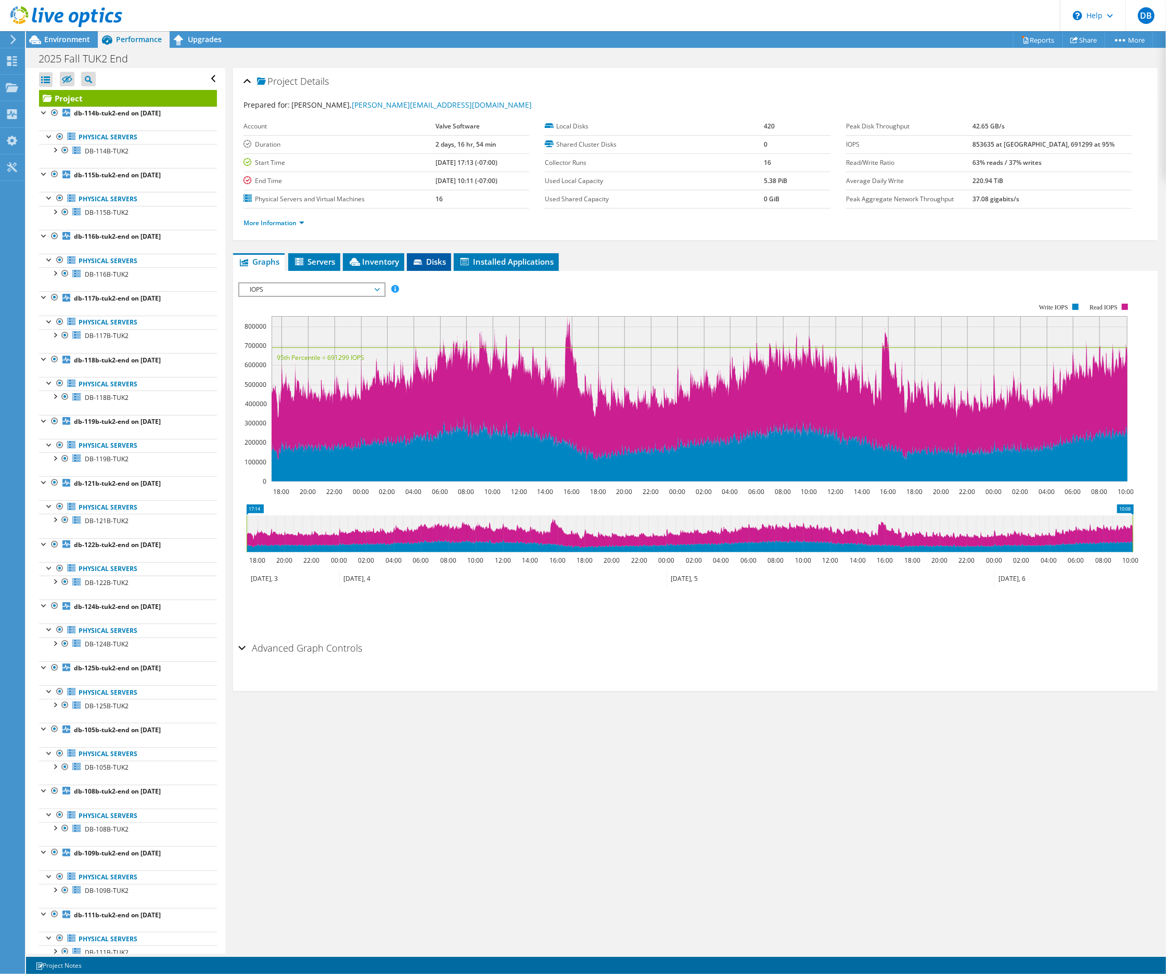
click at [425, 261] on span "Disks" at bounding box center [429, 261] width 34 height 10
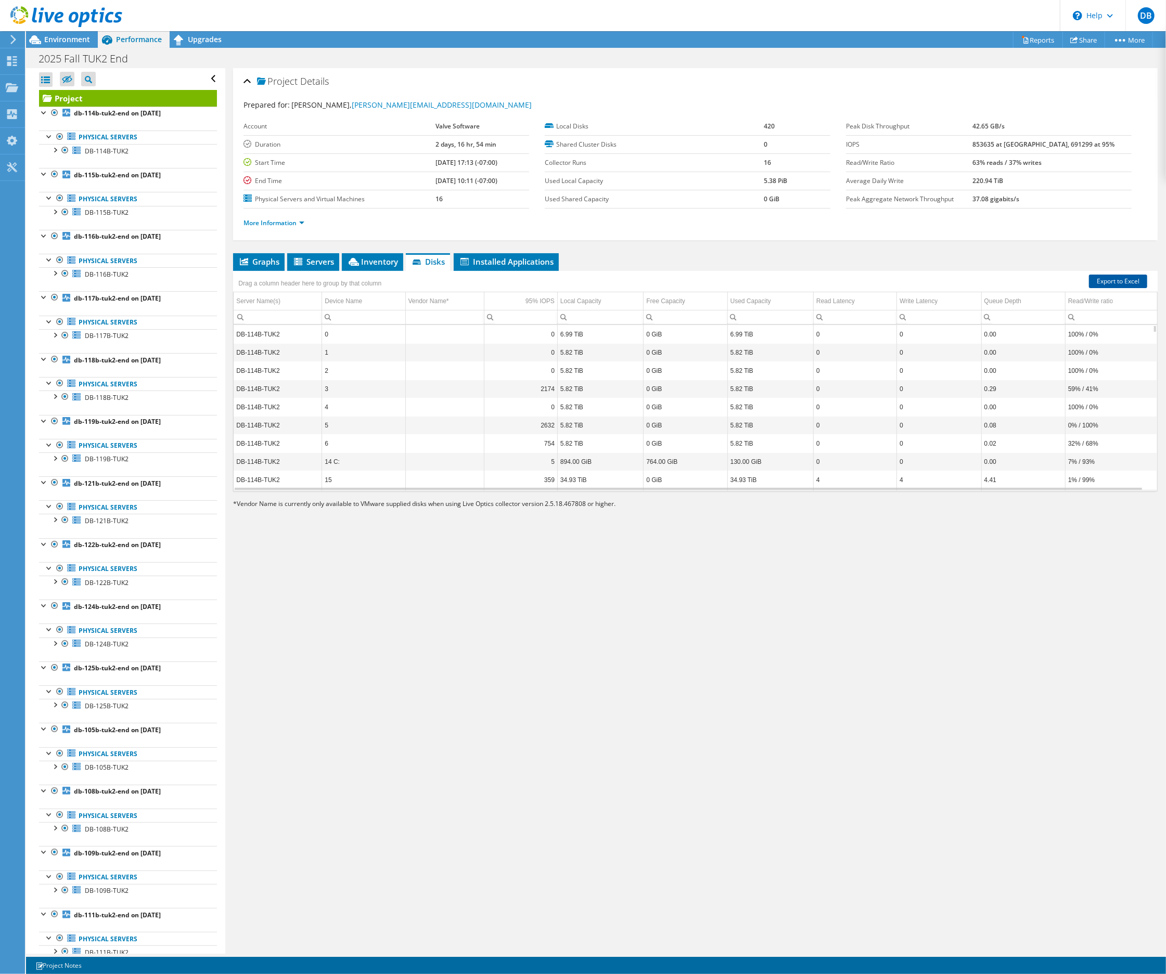
click at [1111, 283] on link "Export to Excel" at bounding box center [1118, 282] width 58 height 14
click at [959, 680] on div "Project Details Prepared for: Donald Beaugez, Donald@valvesoftware.com Account …" at bounding box center [695, 511] width 940 height 886
click at [11, 57] on icon at bounding box center [12, 61] width 12 height 10
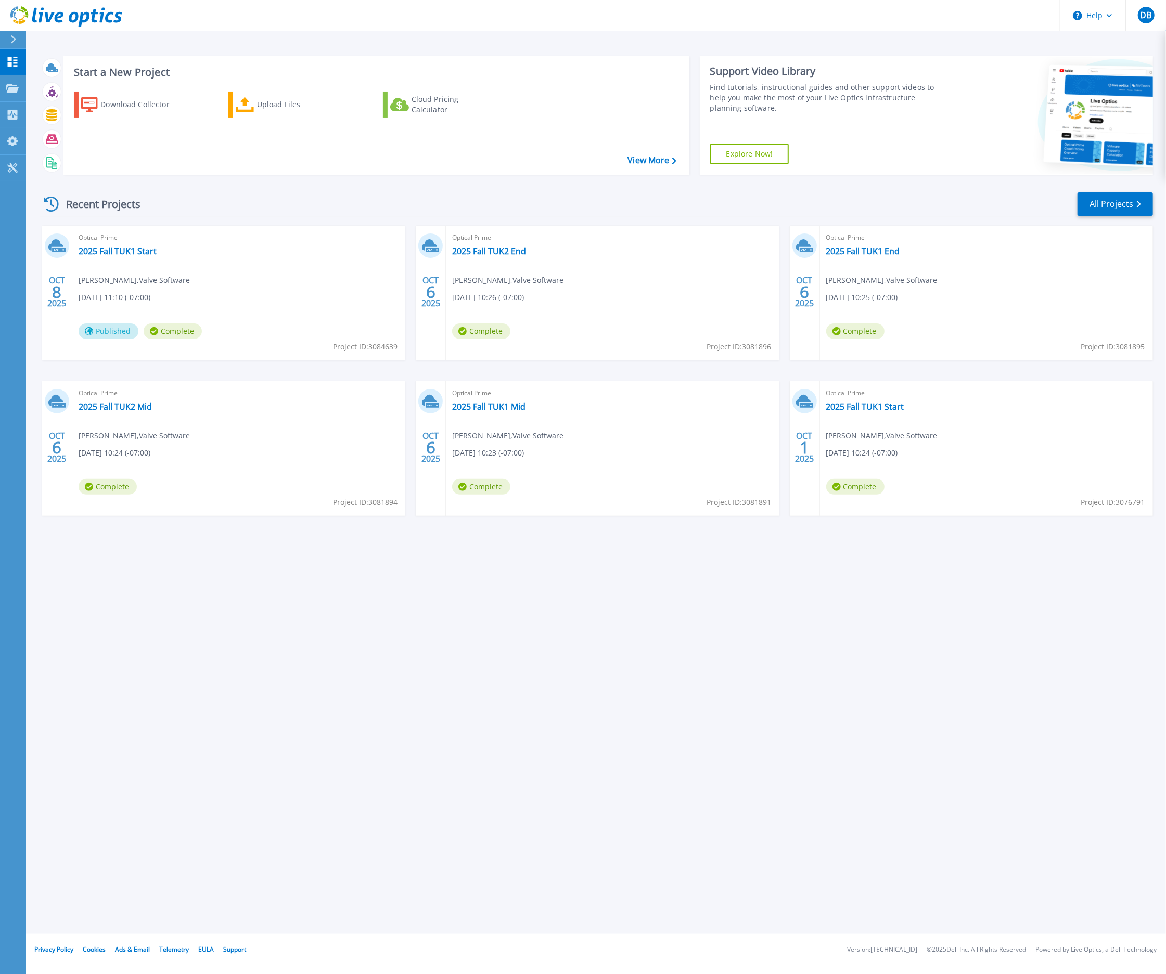
click at [352, 663] on div "Start a New Project Download Collector Upload Files Cloud Pricing Calculator Vi…" at bounding box center [596, 467] width 1140 height 934
click at [1135, 202] on link "All Projects" at bounding box center [1114, 203] width 75 height 23
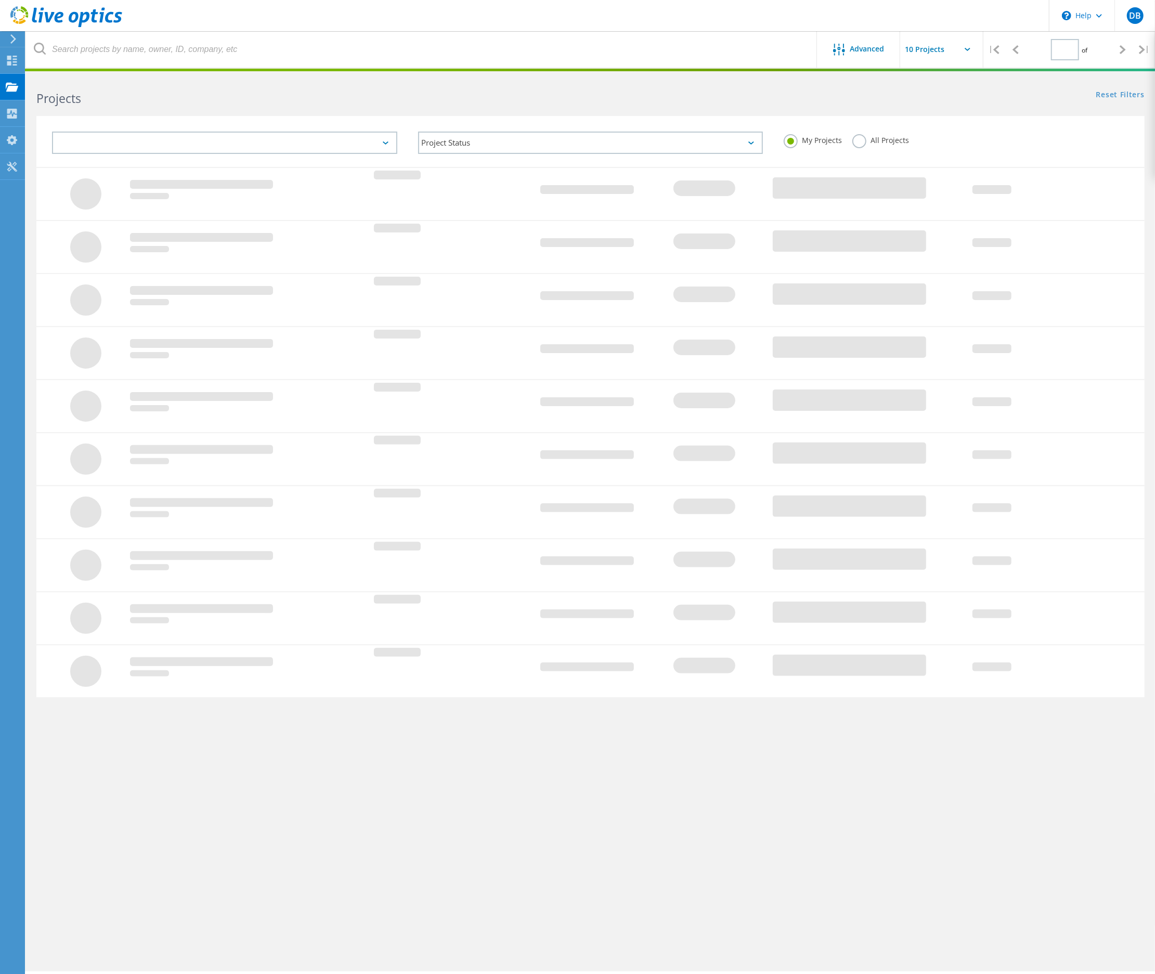
type input "1"
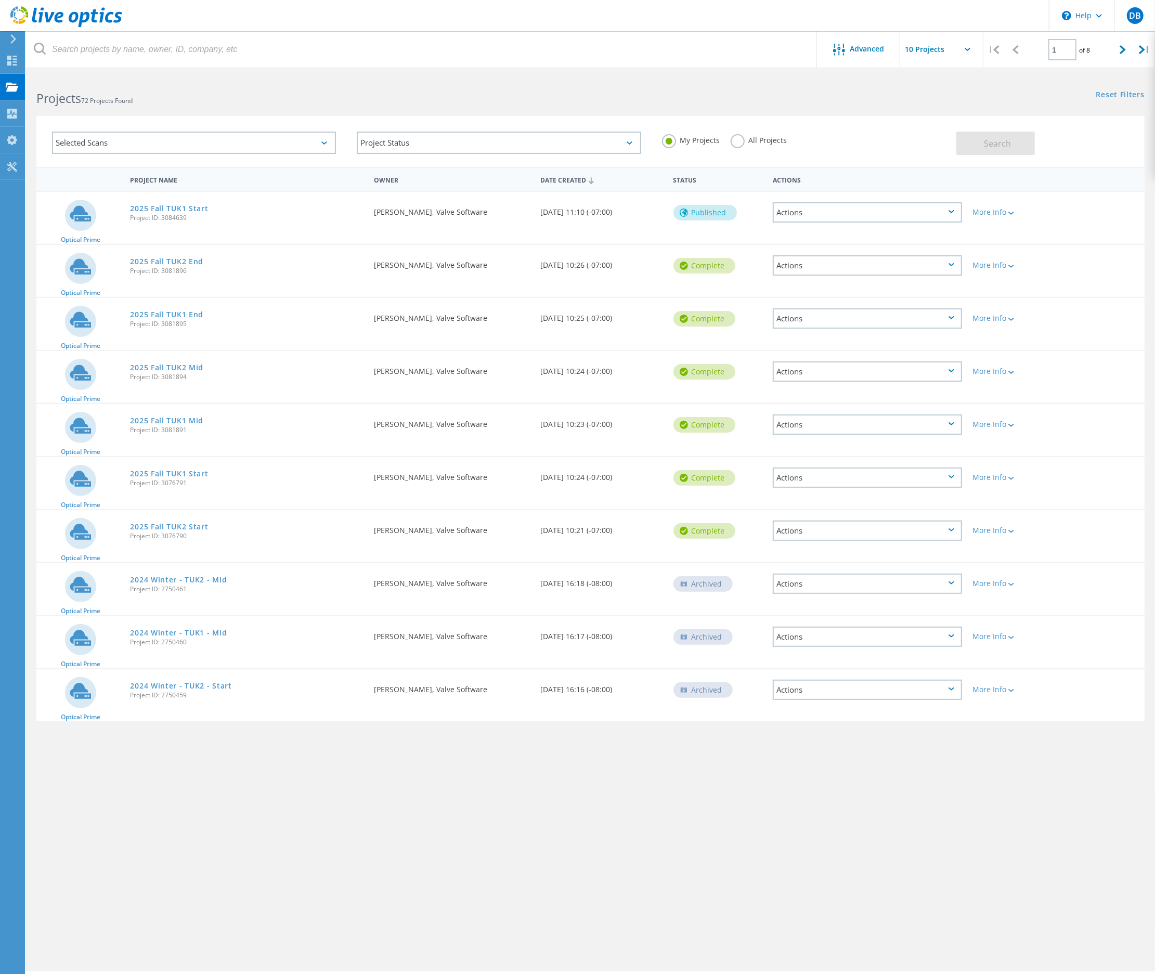
click at [937, 47] on input "text" at bounding box center [953, 49] width 104 height 36
click at [926, 127] on div "Show 40 Projects" at bounding box center [952, 128] width 103 height 17
type input "Show 40 Projects"
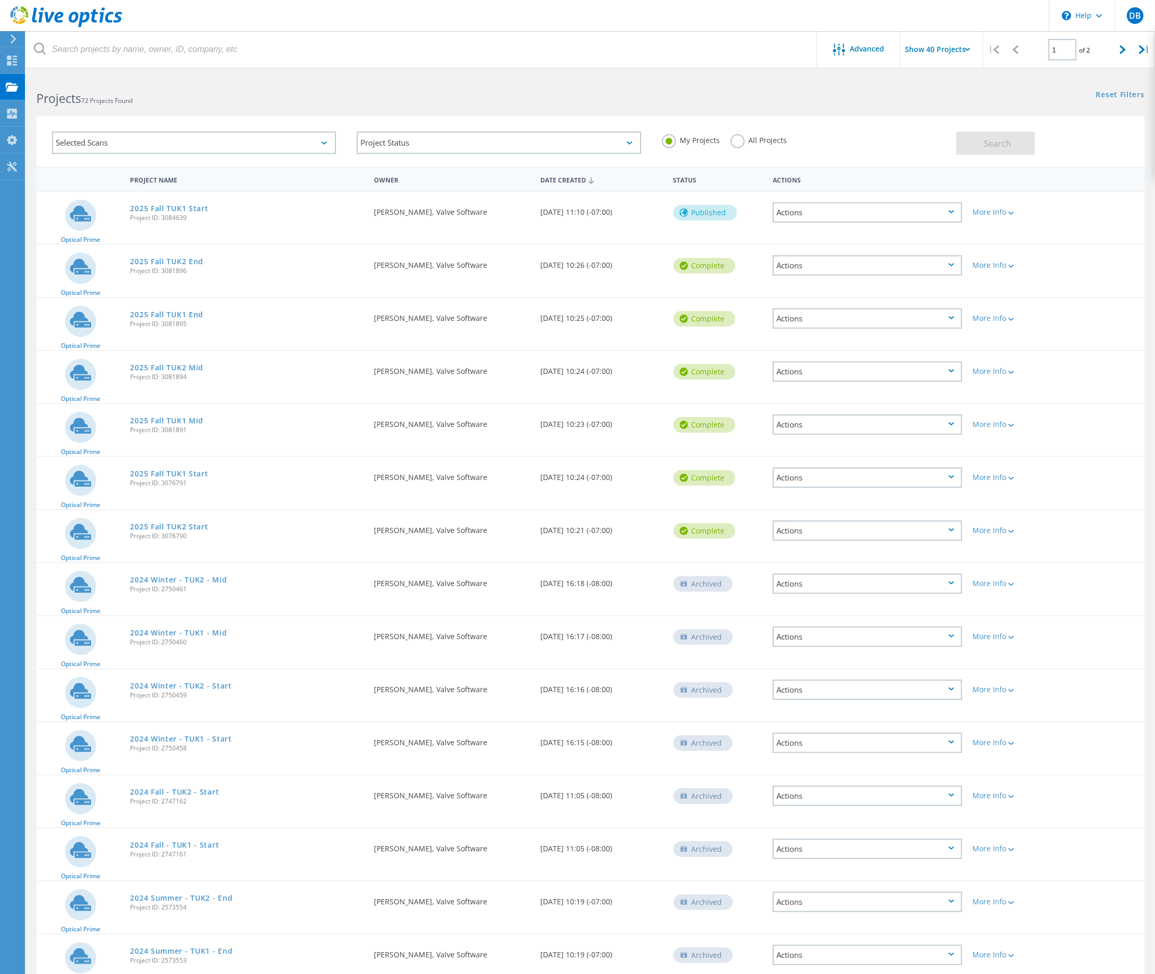
click at [280, 175] on div "Project Name" at bounding box center [247, 179] width 244 height 19
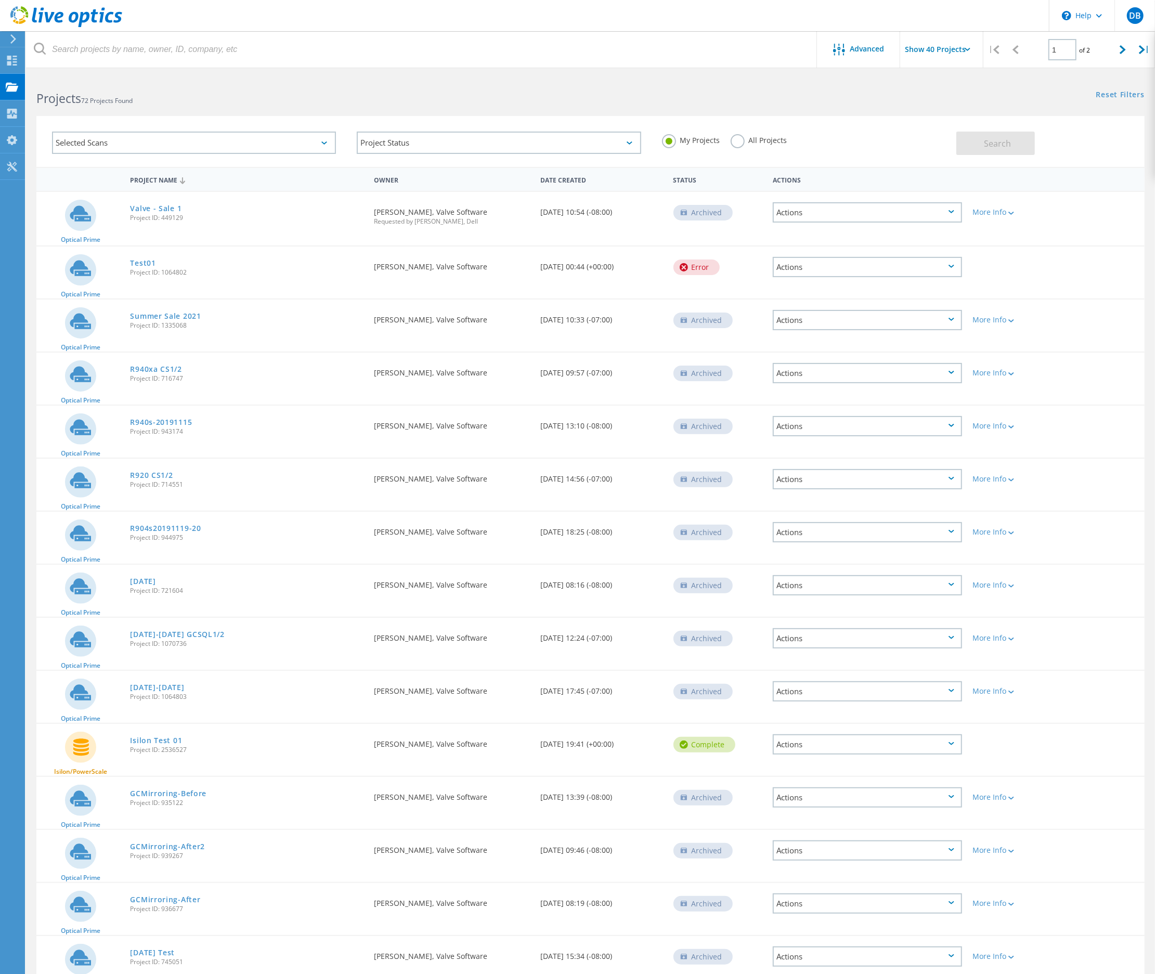
click at [219, 179] on div "Project Name" at bounding box center [247, 180] width 244 height 20
click at [195, 179] on div "Project Name" at bounding box center [247, 180] width 244 height 20
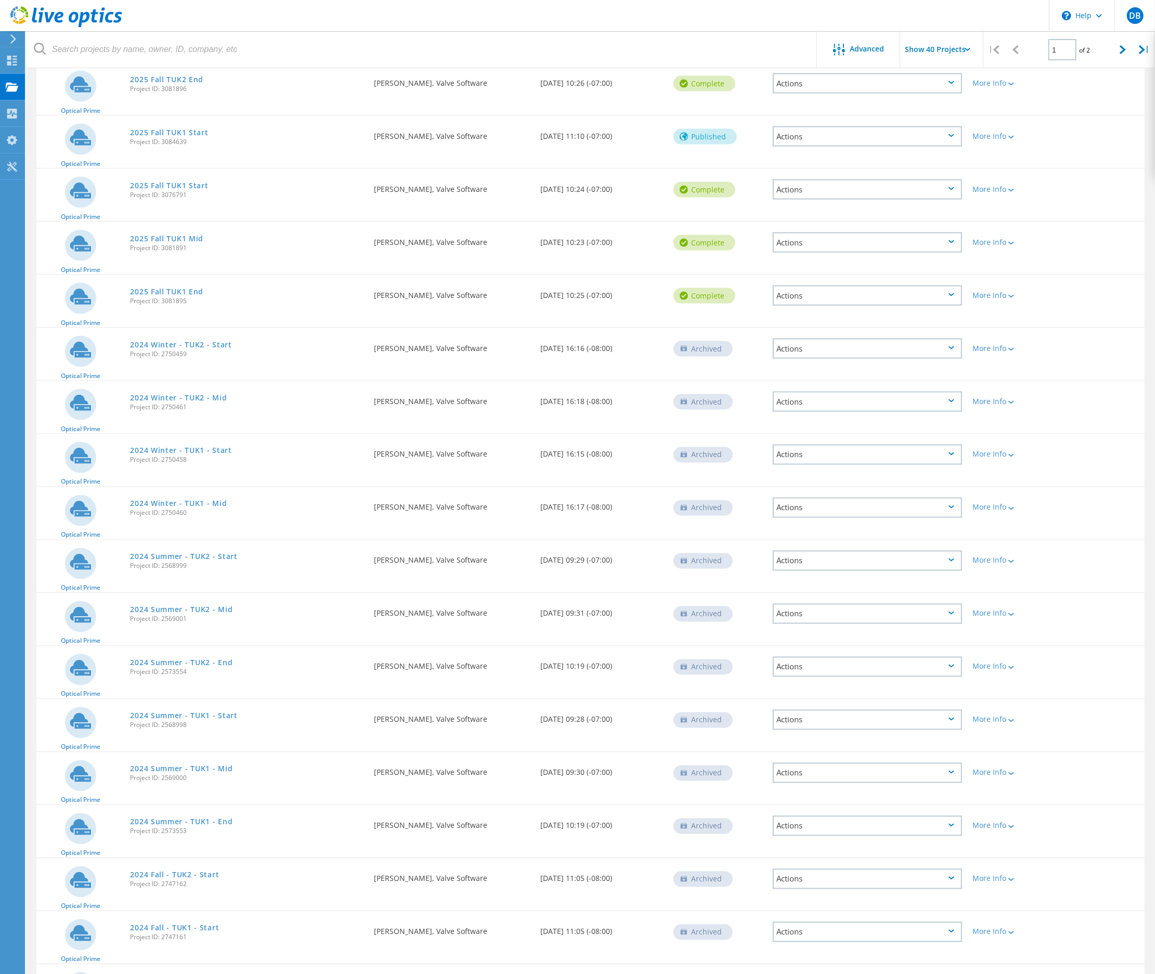
scroll to position [1318, 0]
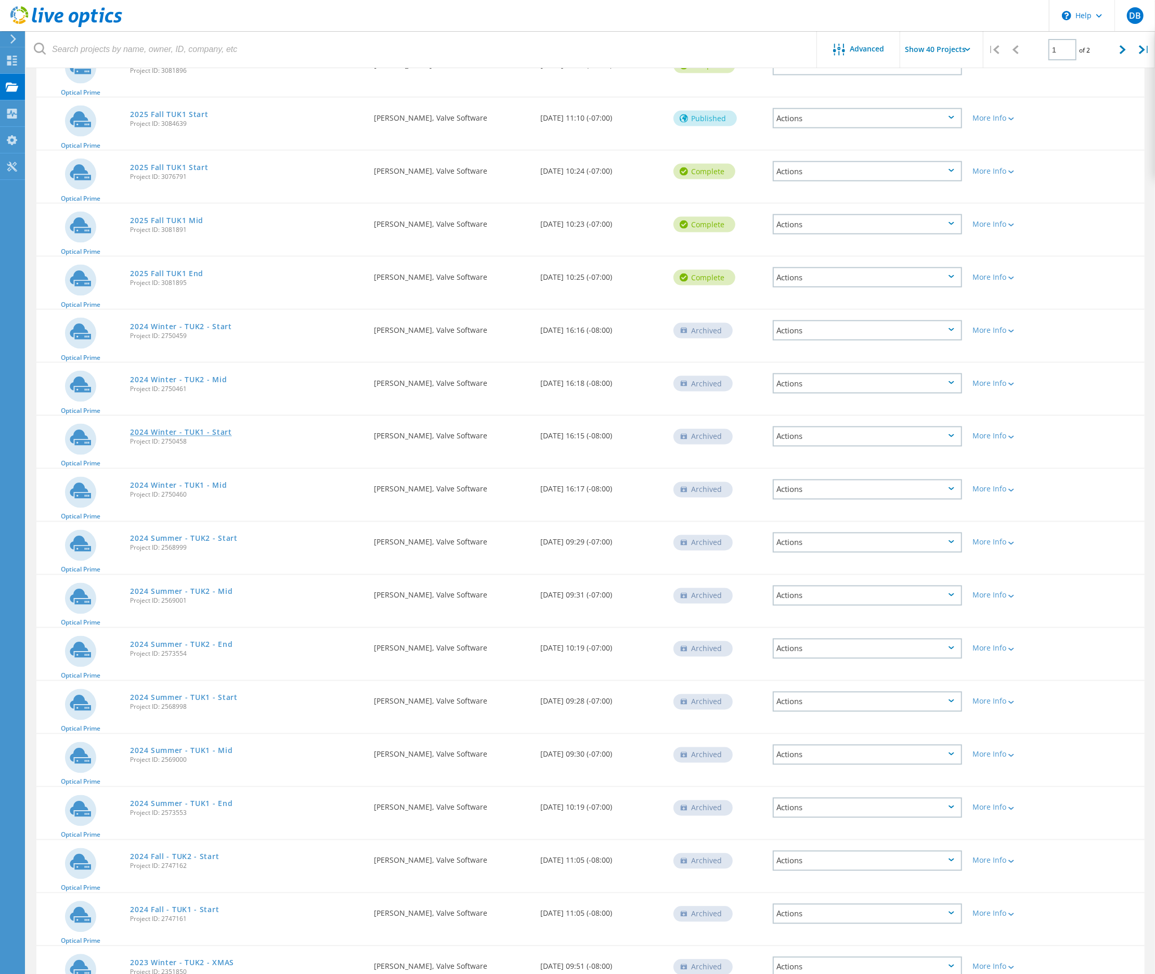
click at [163, 429] on link "2024 Winter - TUK1 - Start" at bounding box center [180, 432] width 101 height 7
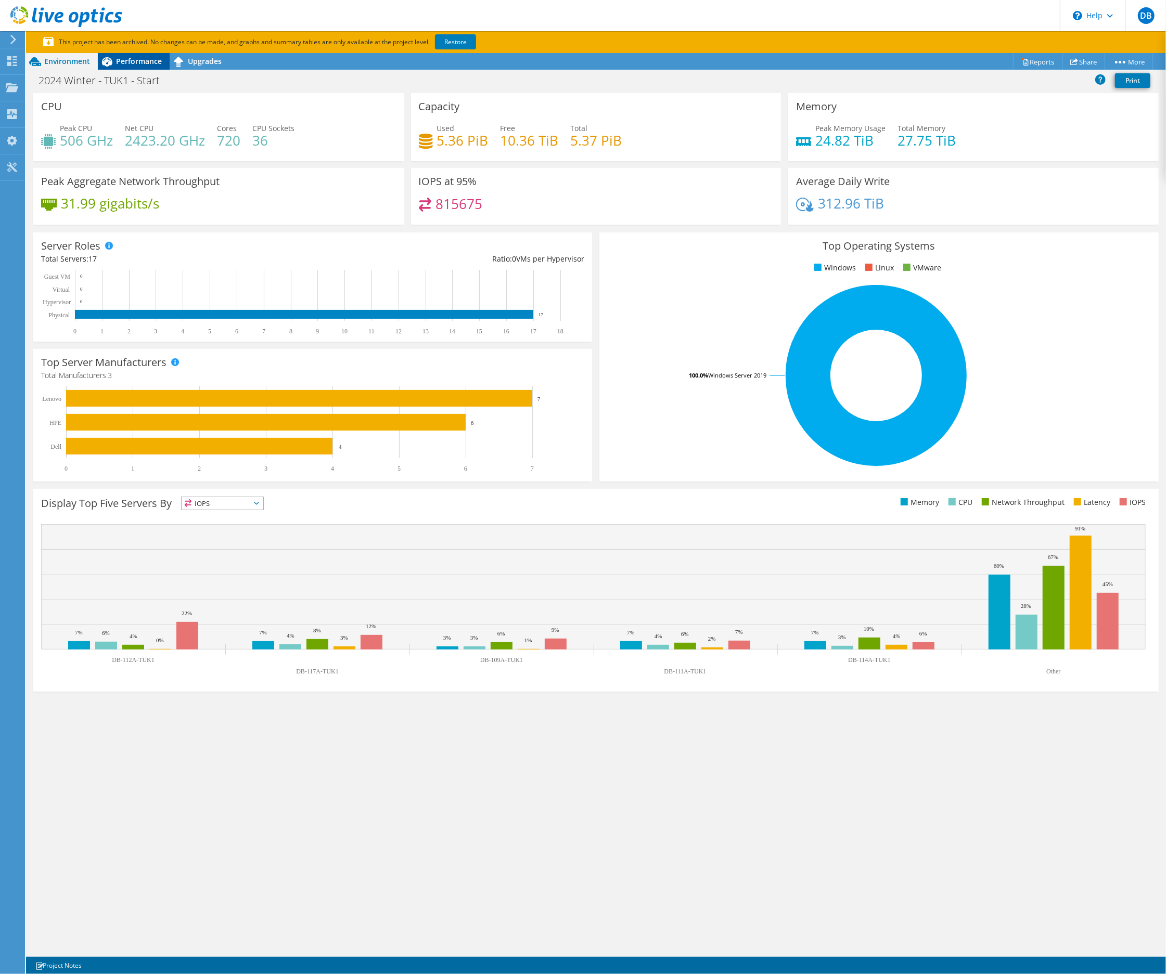
click at [116, 59] on span "Performance" at bounding box center [139, 61] width 46 height 10
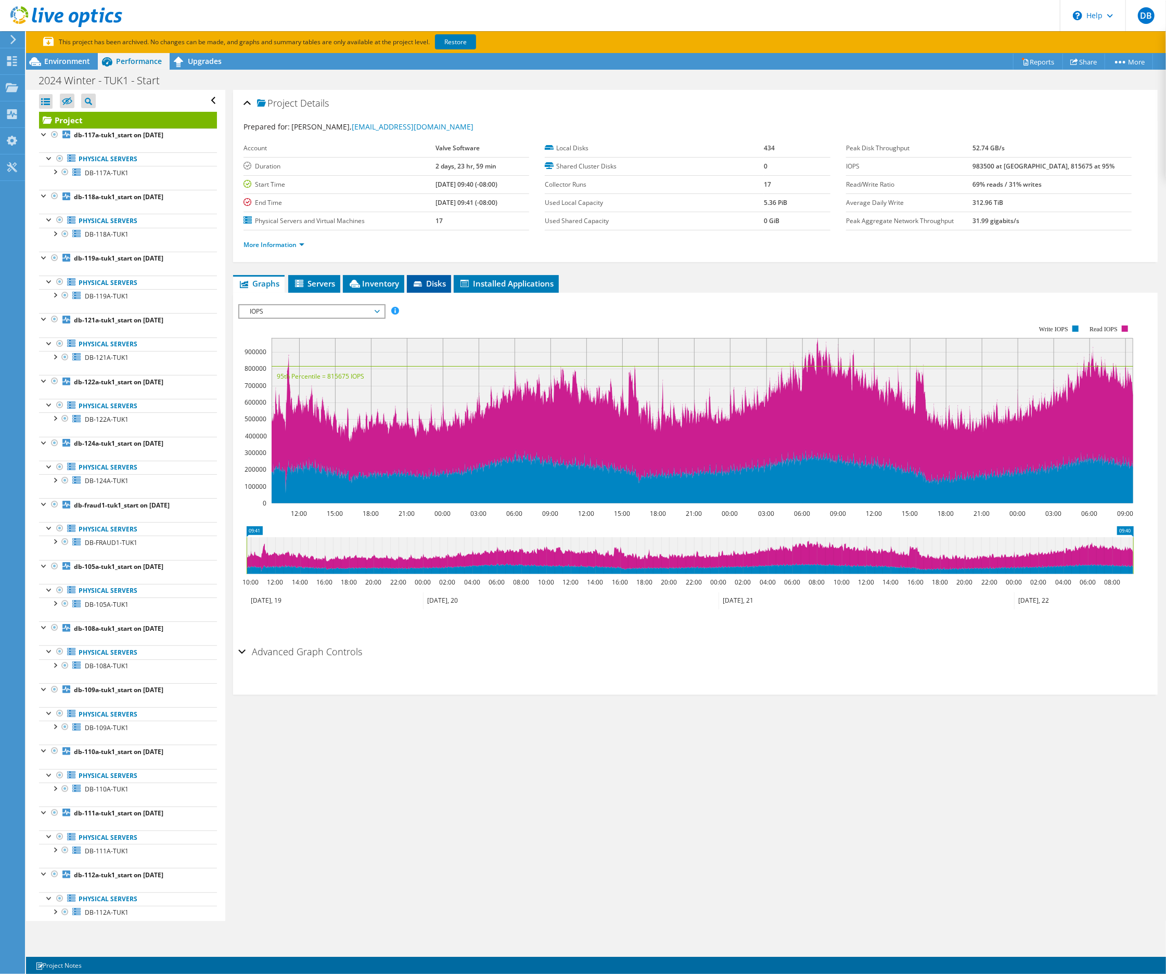
click at [423, 284] on icon at bounding box center [419, 284] width 10 height 7
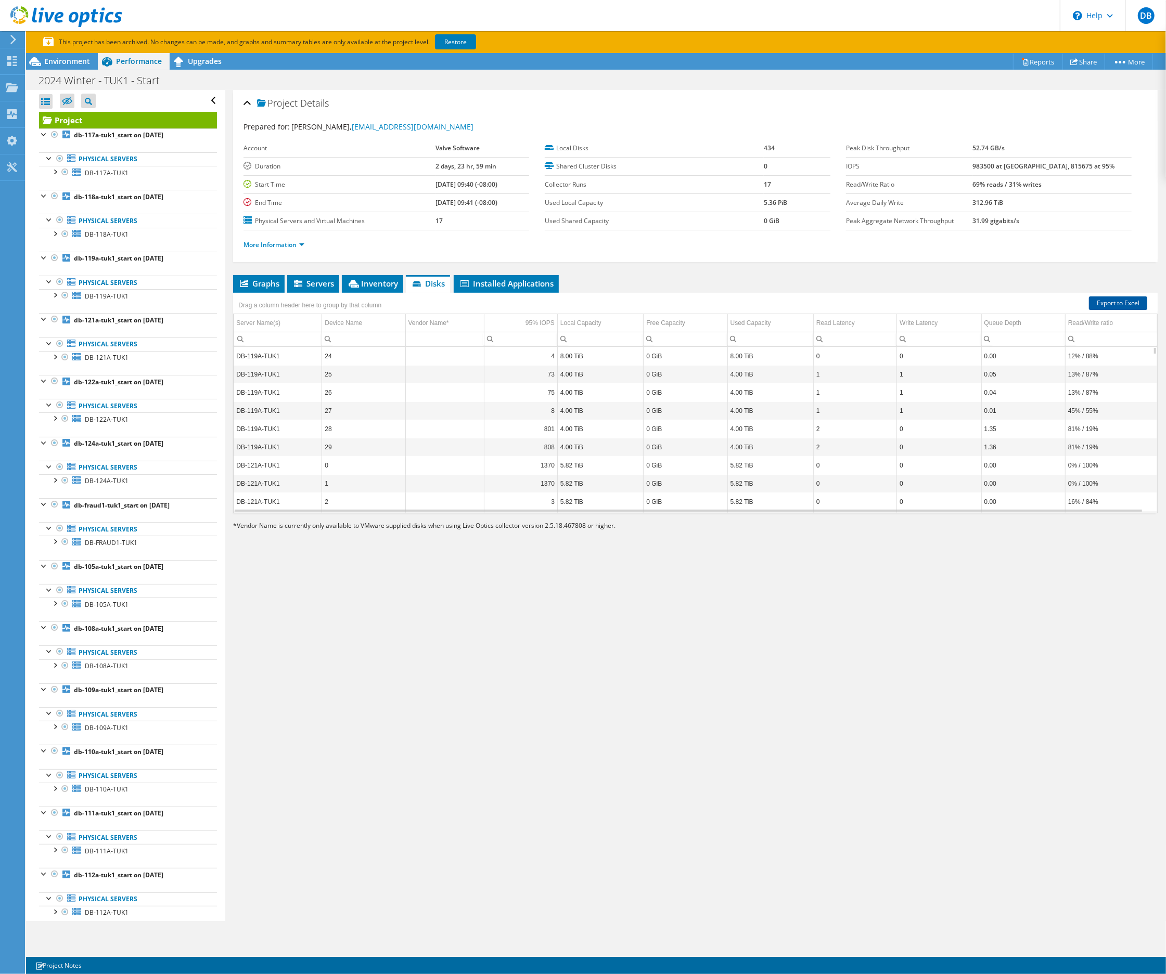
click at [1110, 303] on link "Export to Excel" at bounding box center [1118, 304] width 58 height 14
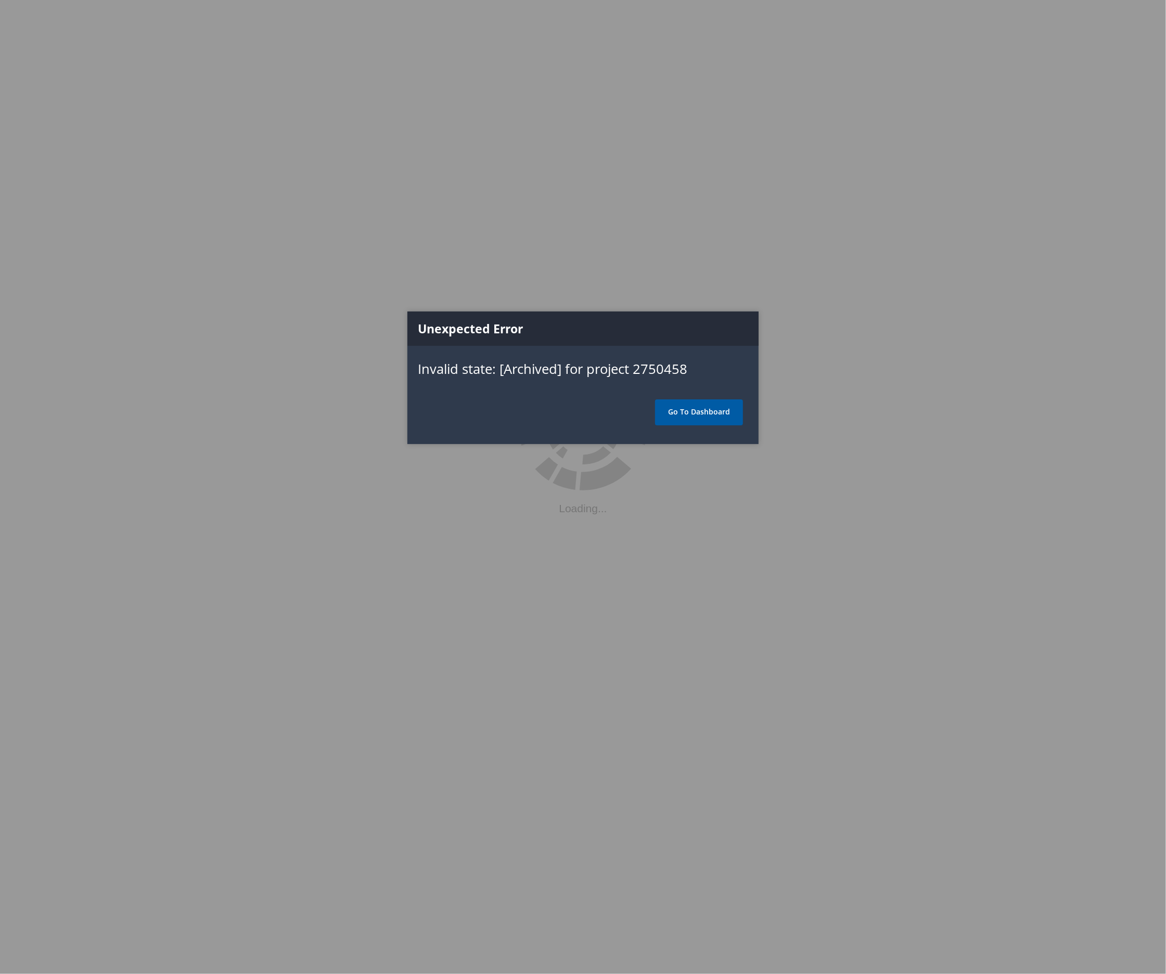
click at [696, 413] on link "Go To Dashboard" at bounding box center [699, 413] width 88 height 26
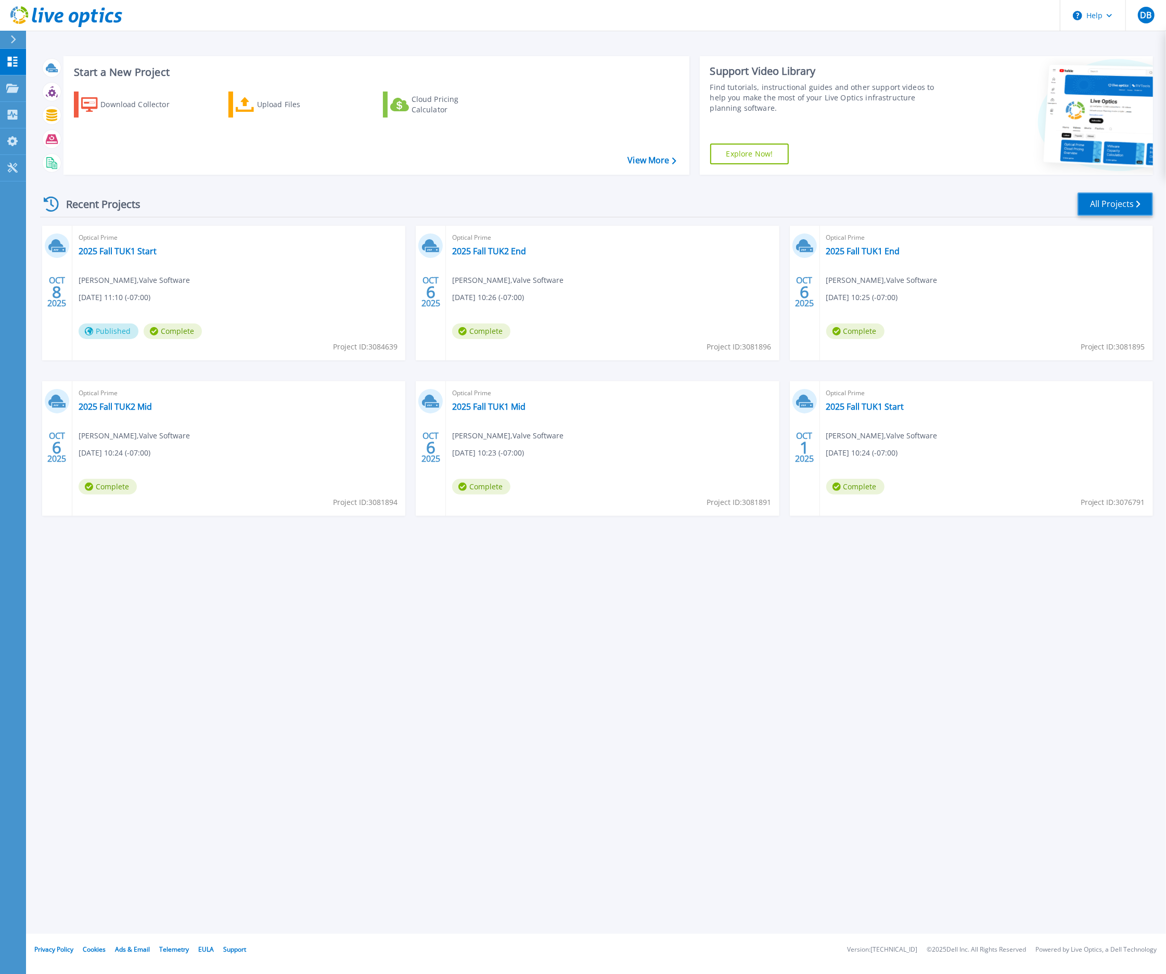
click at [1125, 207] on link "All Projects" at bounding box center [1114, 203] width 75 height 23
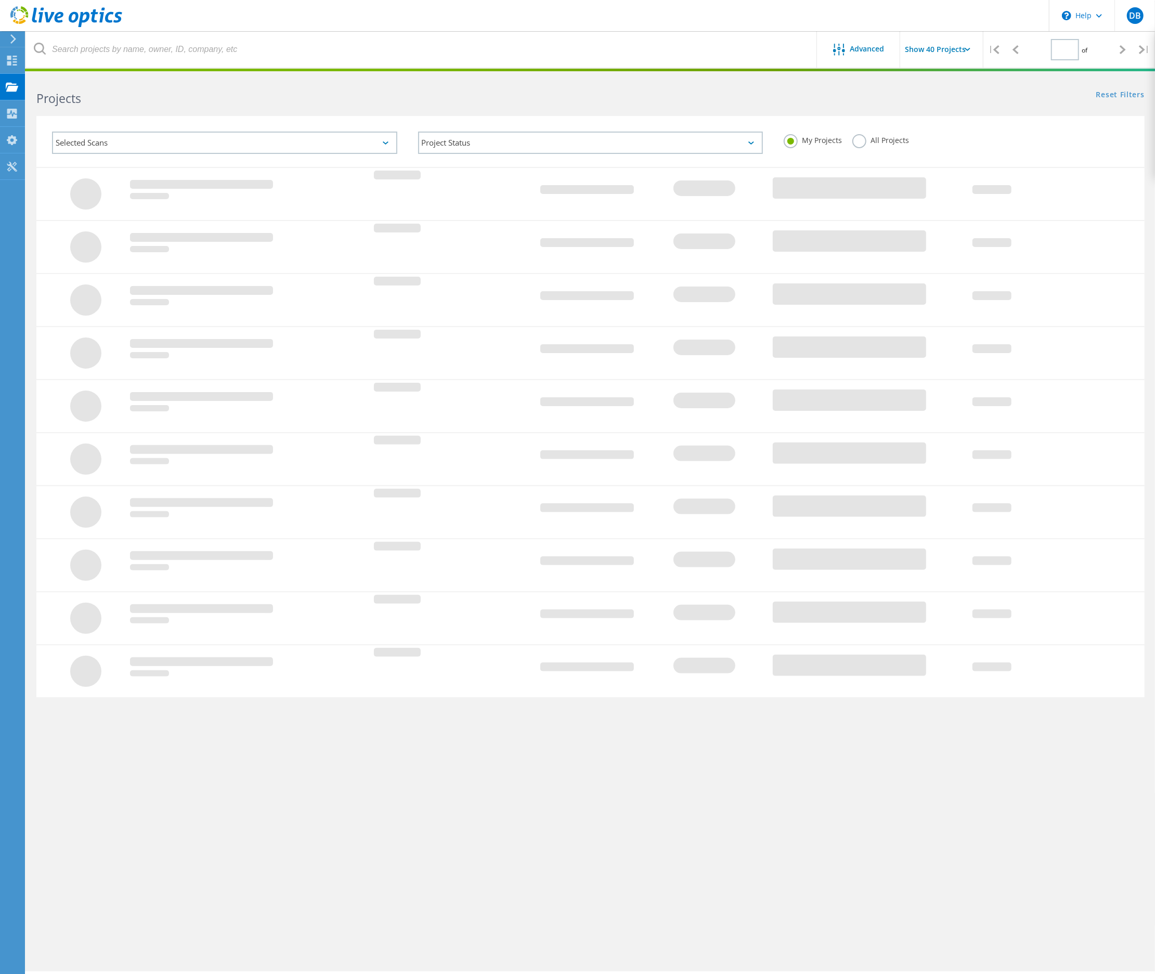
type input "1"
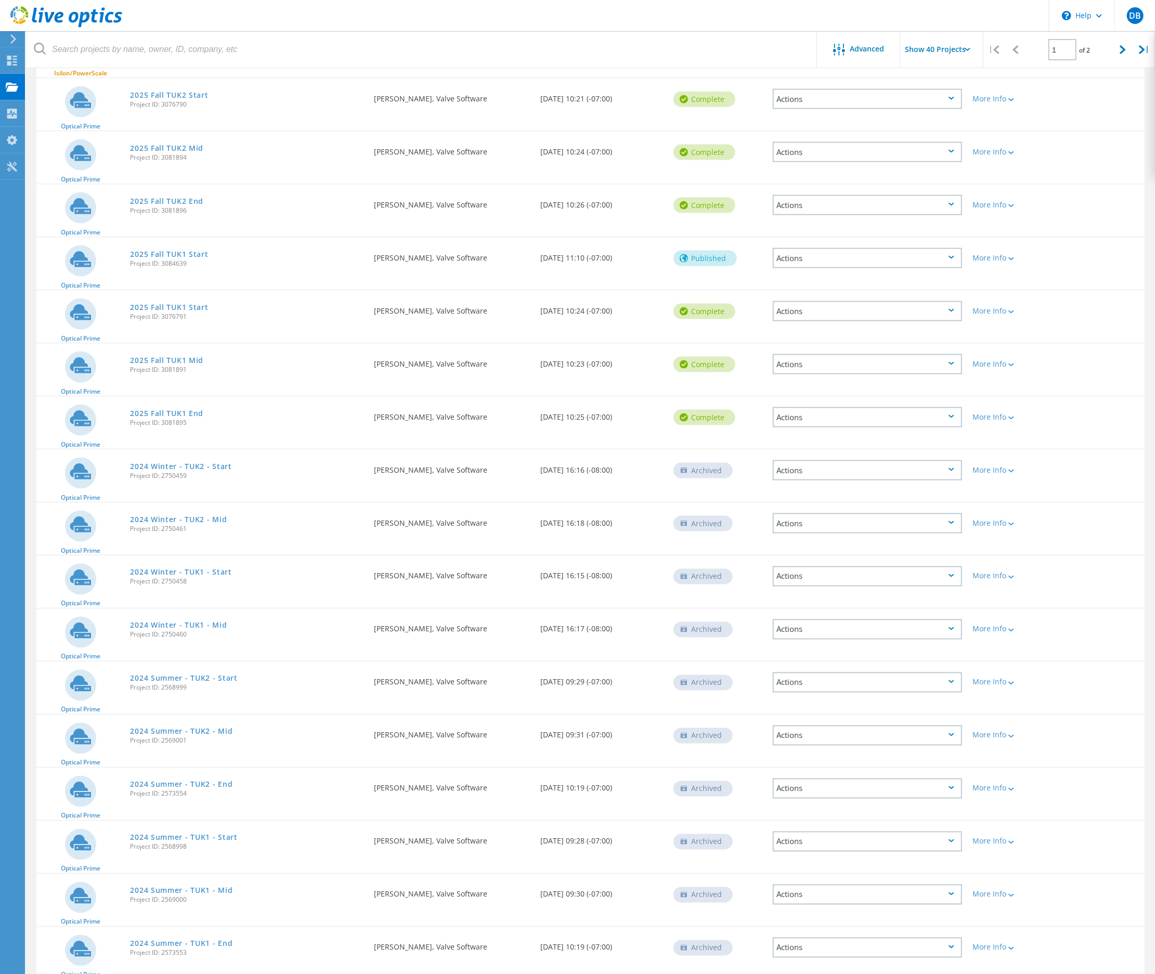
scroll to position [1249, 0]
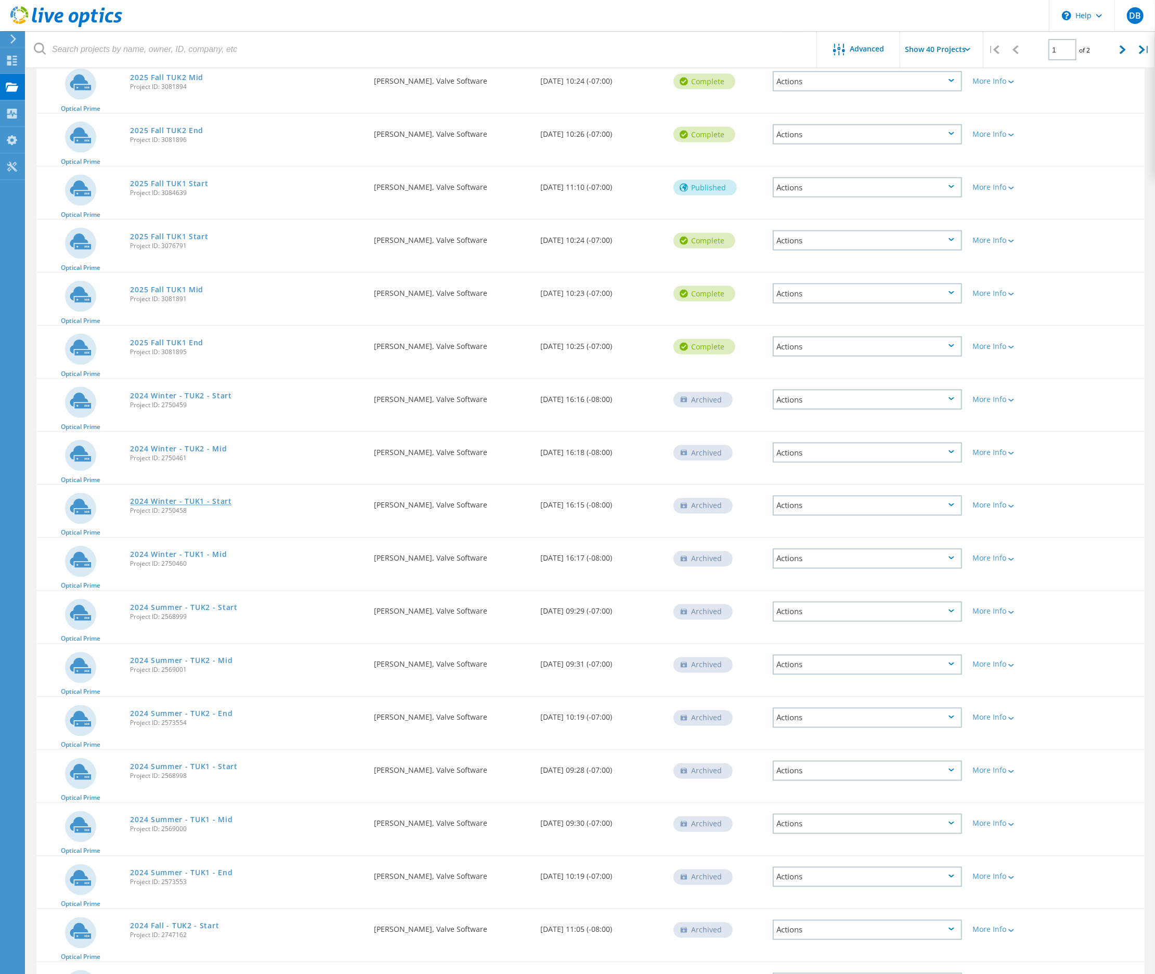
click at [148, 498] on link "2024 Winter - TUK1 - Start" at bounding box center [180, 501] width 101 height 7
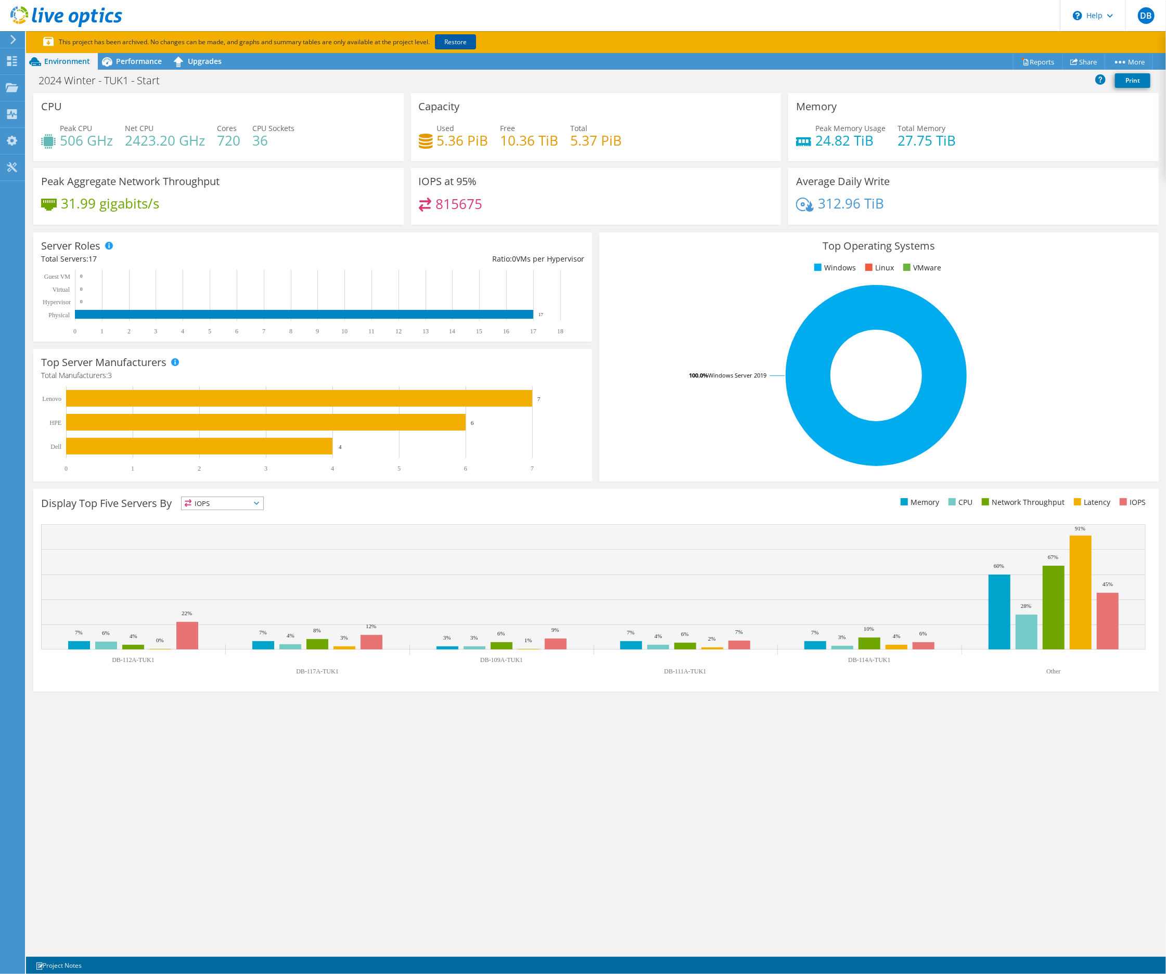
click at [465, 44] on link "Restore" at bounding box center [455, 41] width 41 height 15
